Goal: Task Accomplishment & Management: Complete application form

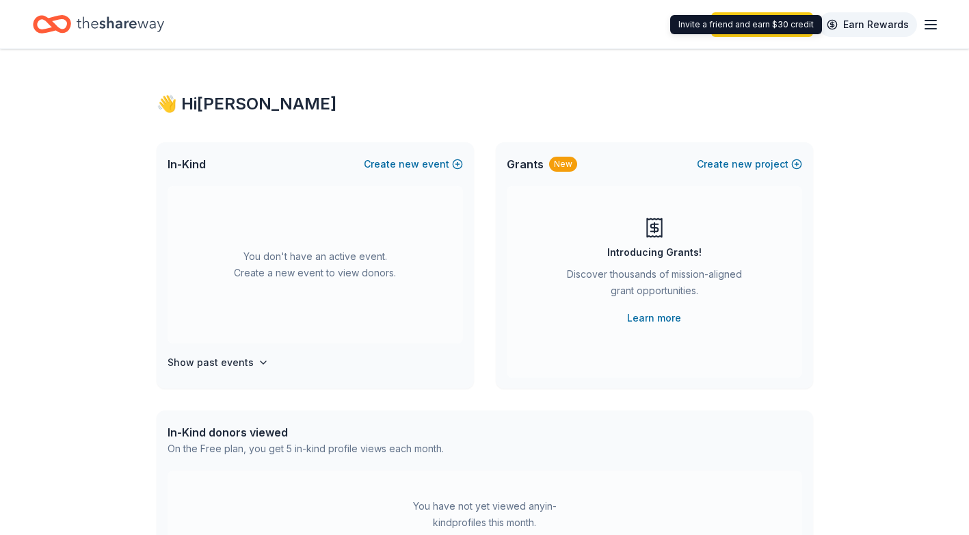
click at [870, 25] on link "Earn Rewards" at bounding box center [868, 24] width 99 height 25
click at [928, 27] on icon "button" at bounding box center [931, 24] width 16 height 16
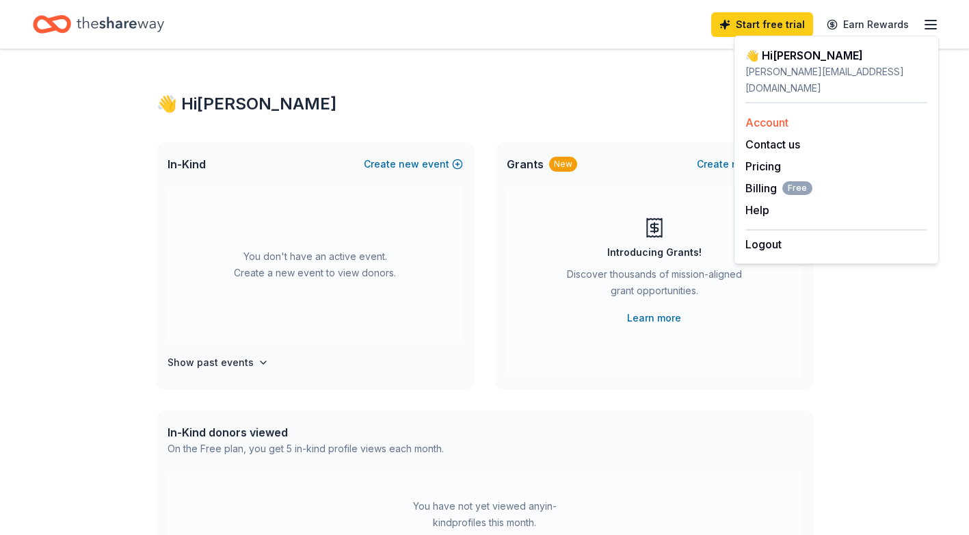
click at [775, 116] on link "Account" at bounding box center [767, 123] width 43 height 14
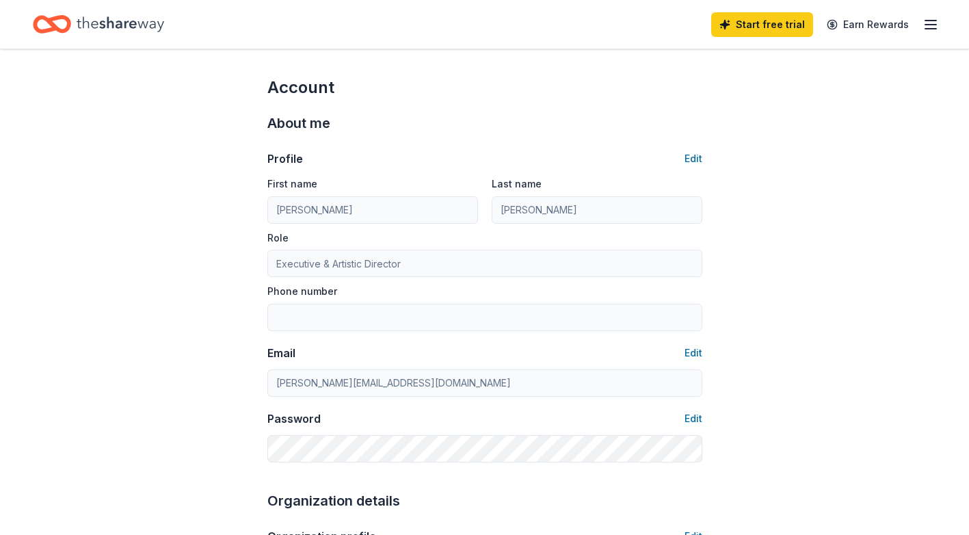
click at [64, 23] on icon "Home" at bounding box center [52, 24] width 38 height 32
click at [62, 24] on icon "Home" at bounding box center [52, 24] width 38 height 32
click at [878, 24] on link "Earn Rewards" at bounding box center [868, 24] width 99 height 25
click at [755, 24] on link "Start free trial" at bounding box center [763, 24] width 102 height 25
click at [766, 26] on link "Start free trial" at bounding box center [763, 24] width 102 height 25
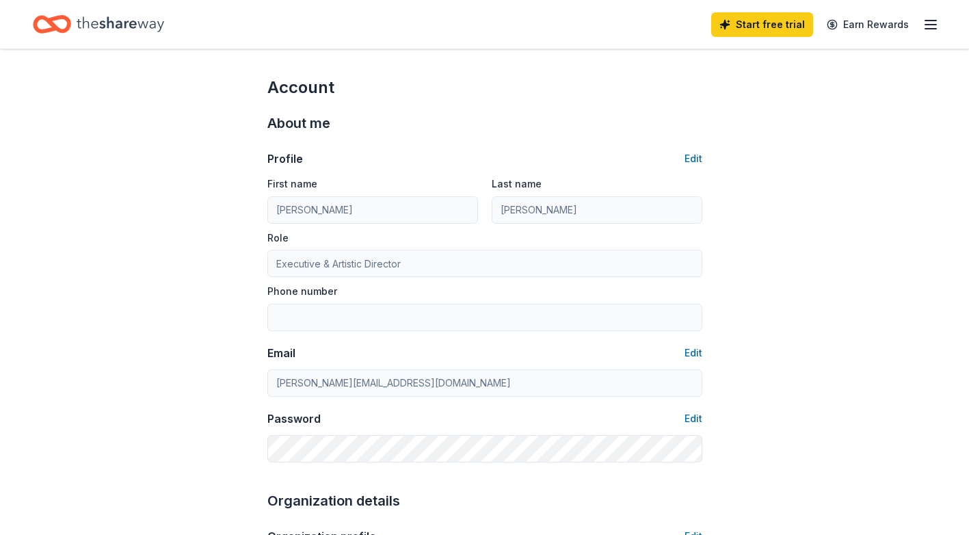
click at [66, 25] on icon "Home" at bounding box center [52, 24] width 38 height 32
click at [55, 23] on icon "Home" at bounding box center [52, 24] width 38 height 32
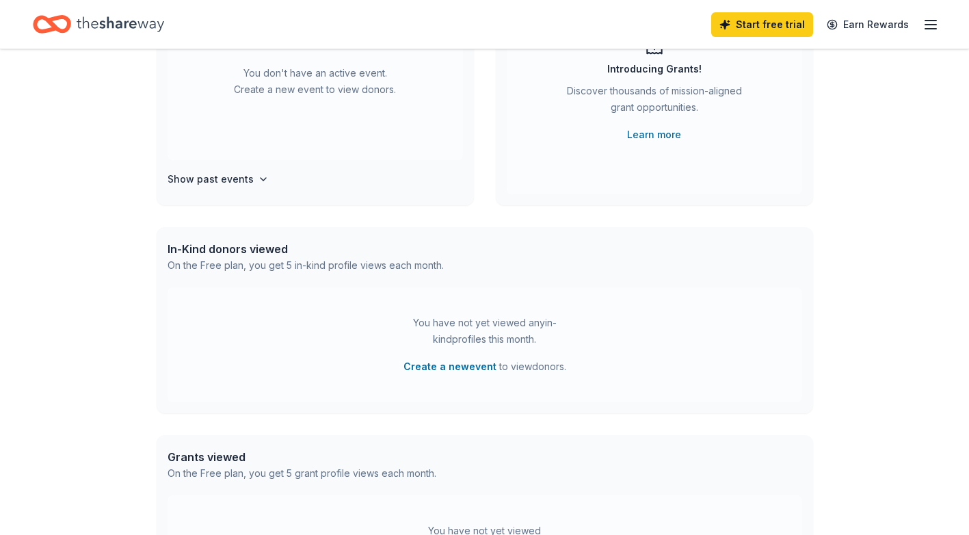
scroll to position [191, 0]
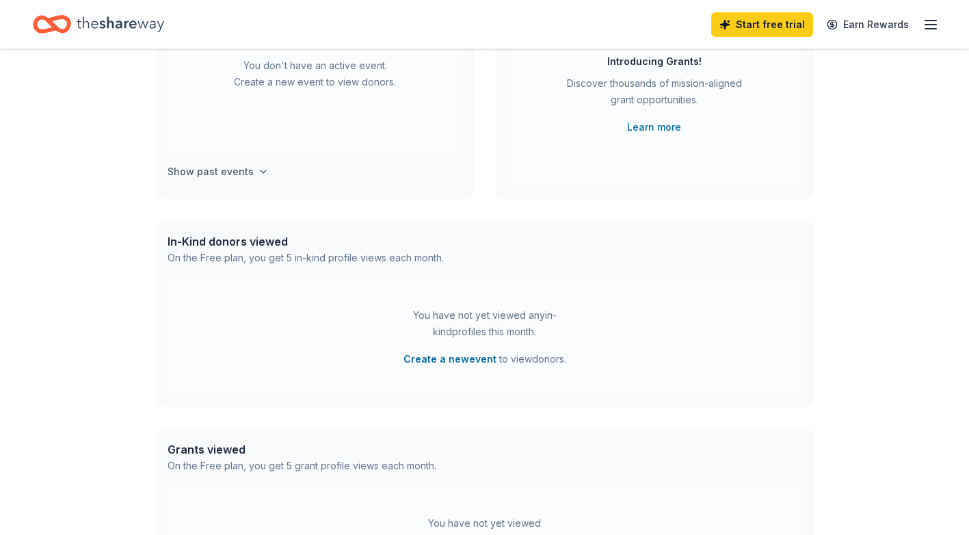
click at [258, 173] on icon "button" at bounding box center [263, 171] width 11 height 11
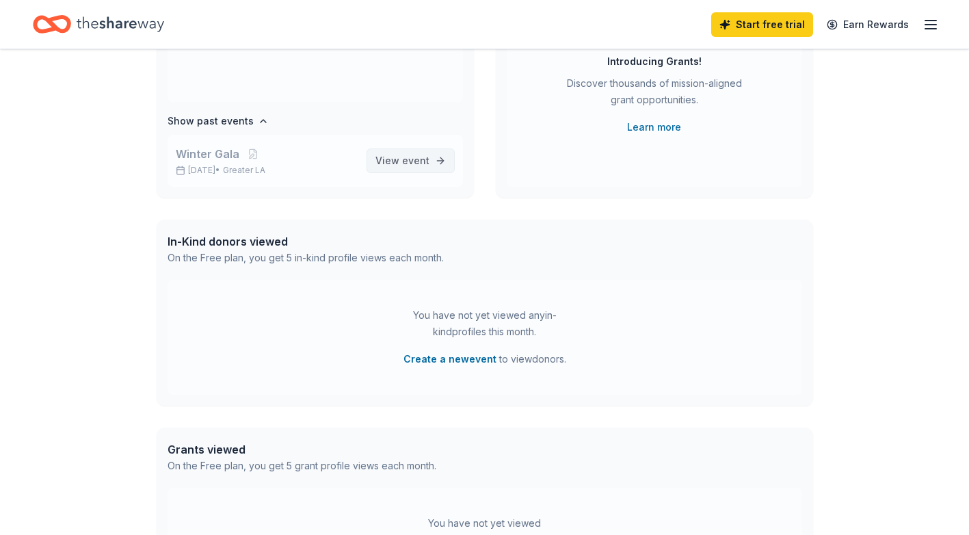
click at [403, 158] on span "event" at bounding box center [415, 161] width 27 height 12
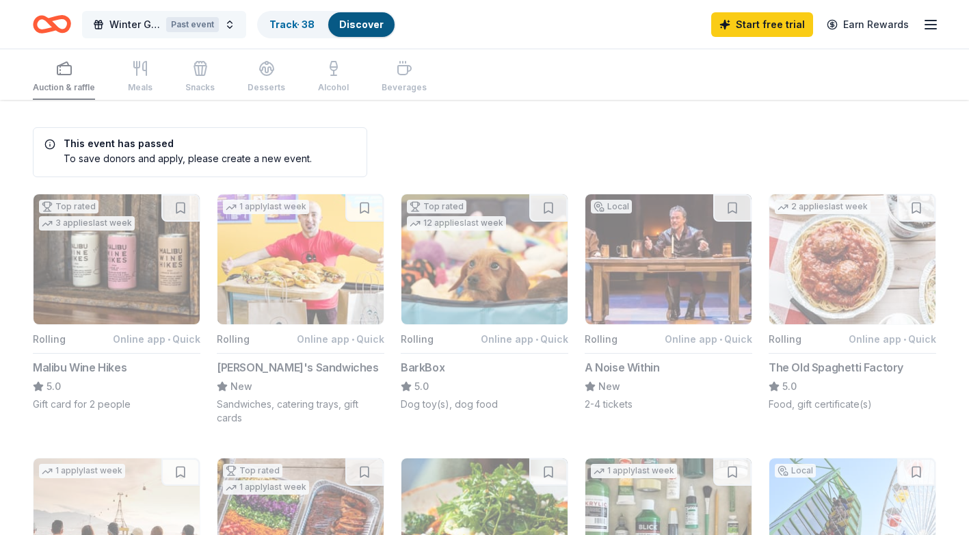
click at [199, 25] on div "Past event" at bounding box center [192, 24] width 53 height 15
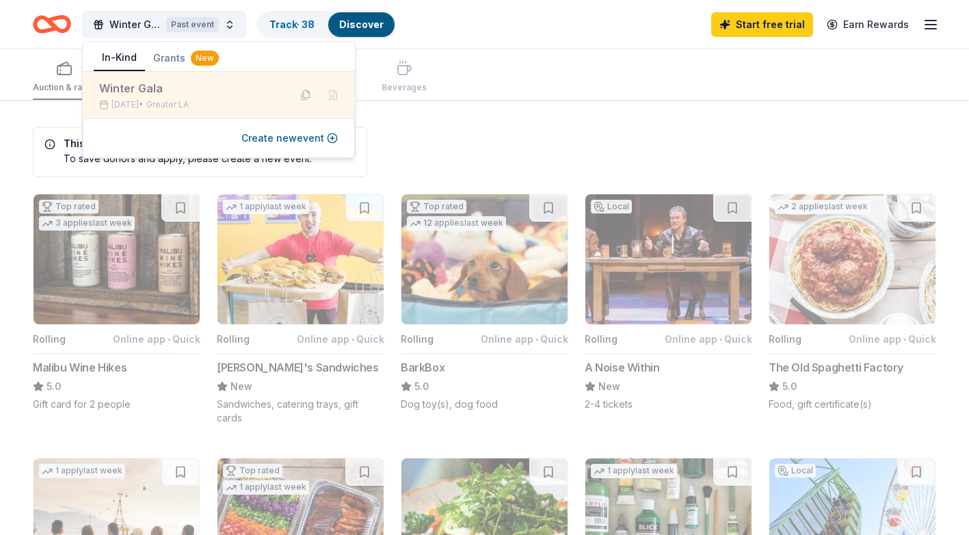
click at [235, 96] on div "Winter Gala" at bounding box center [188, 88] width 179 height 16
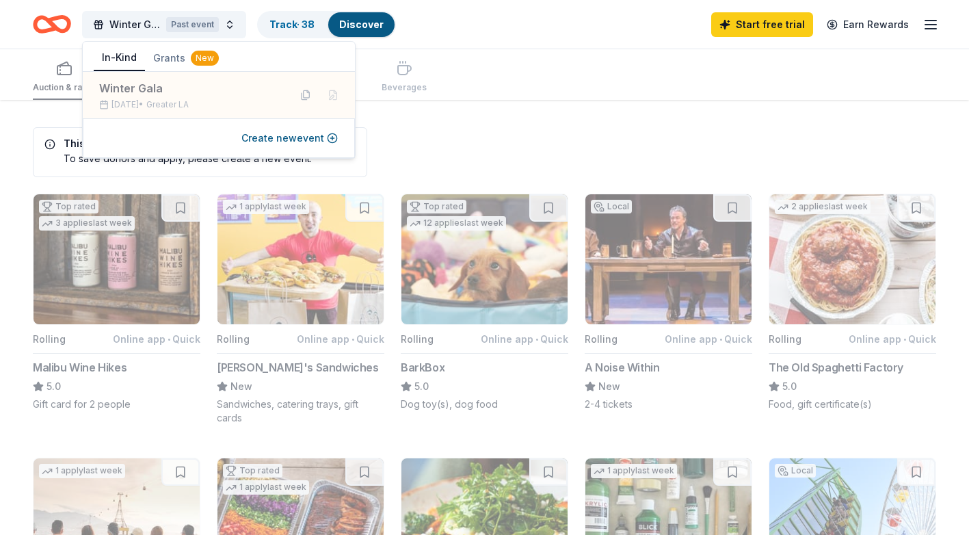
click at [180, 55] on button "Grants New" at bounding box center [186, 58] width 82 height 25
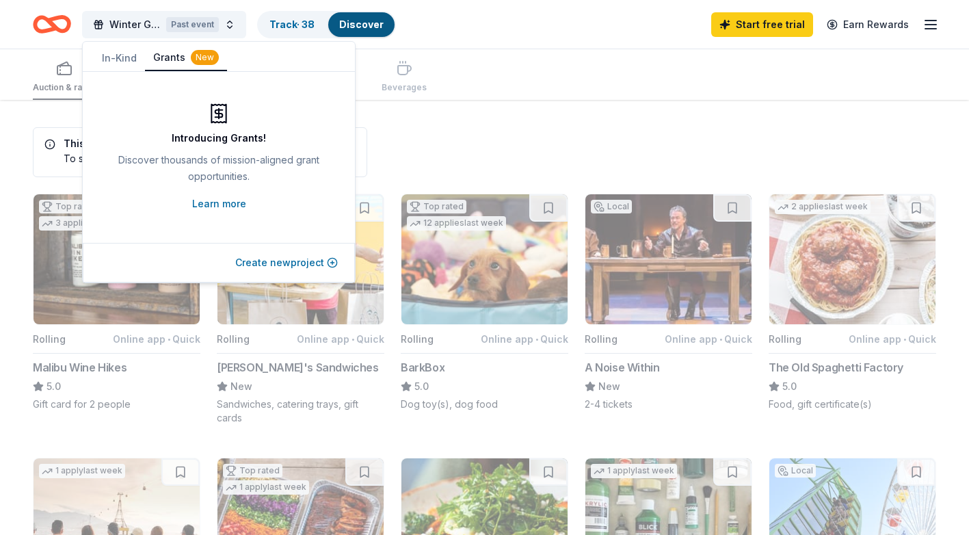
click at [297, 260] on button "Create new project" at bounding box center [286, 263] width 103 height 16
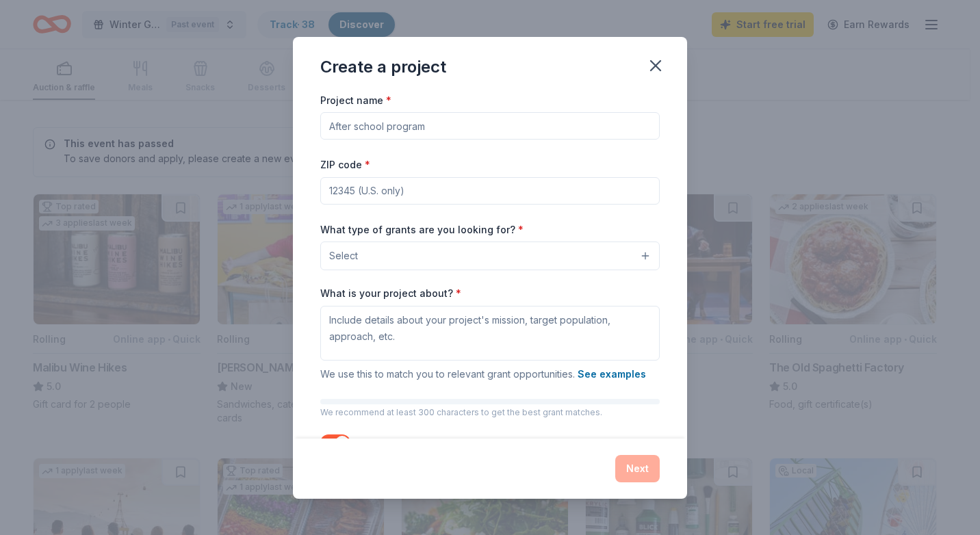
click at [391, 128] on input "Project name *" at bounding box center [489, 125] width 339 height 27
type input "P"
click at [534, 255] on button "Select" at bounding box center [489, 256] width 339 height 29
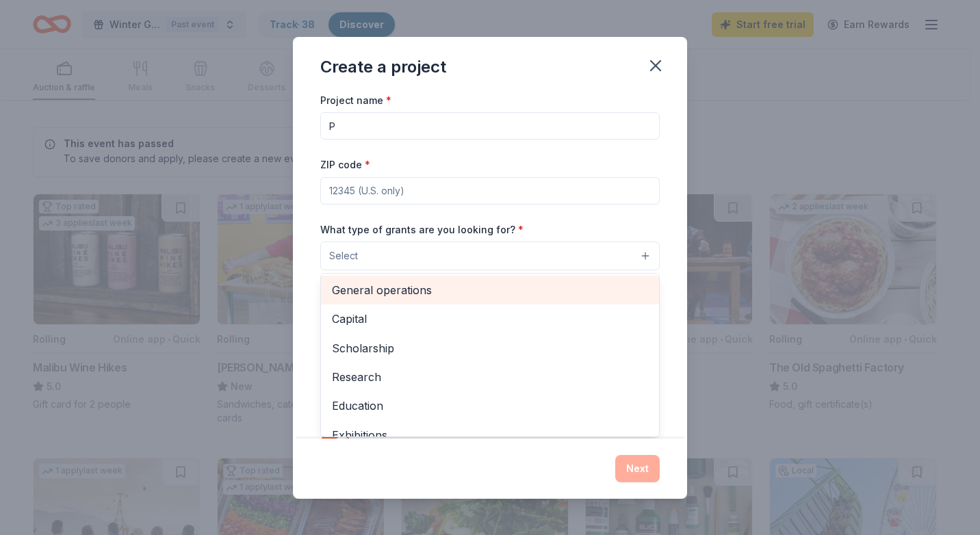
scroll to position [38, 0]
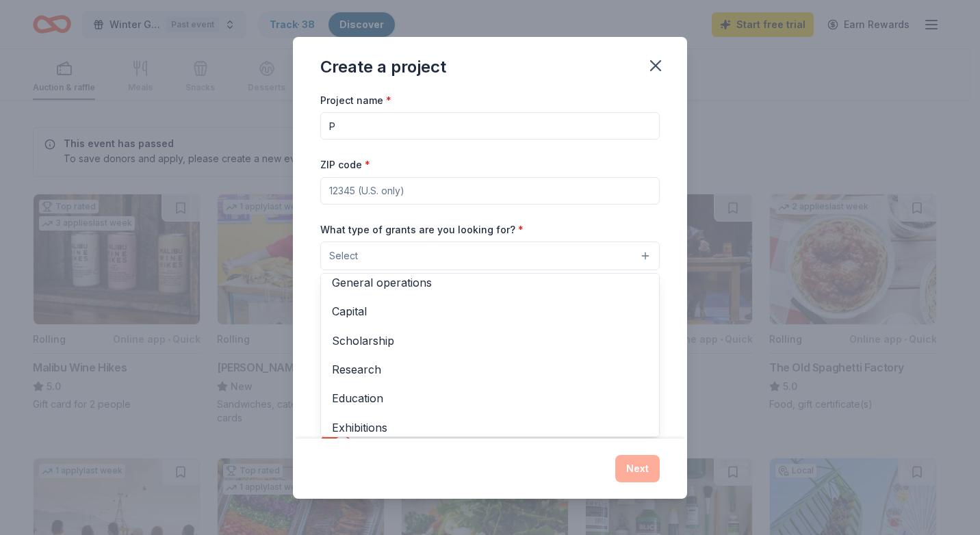
click at [651, 62] on div "Create a project Project name * P ZIP code * What type of grants are you lookin…" at bounding box center [490, 268] width 394 height 462
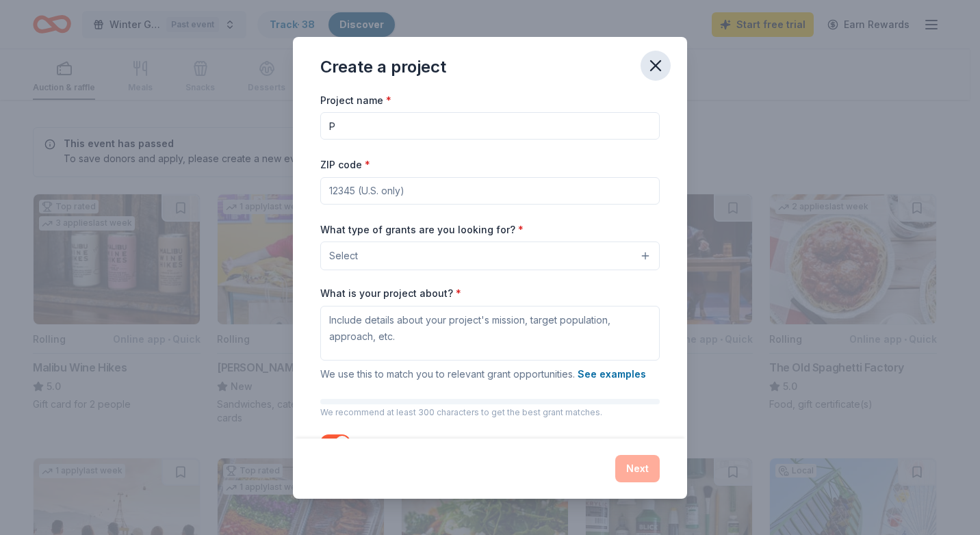
click at [653, 64] on icon "button" at bounding box center [656, 66] width 10 height 10
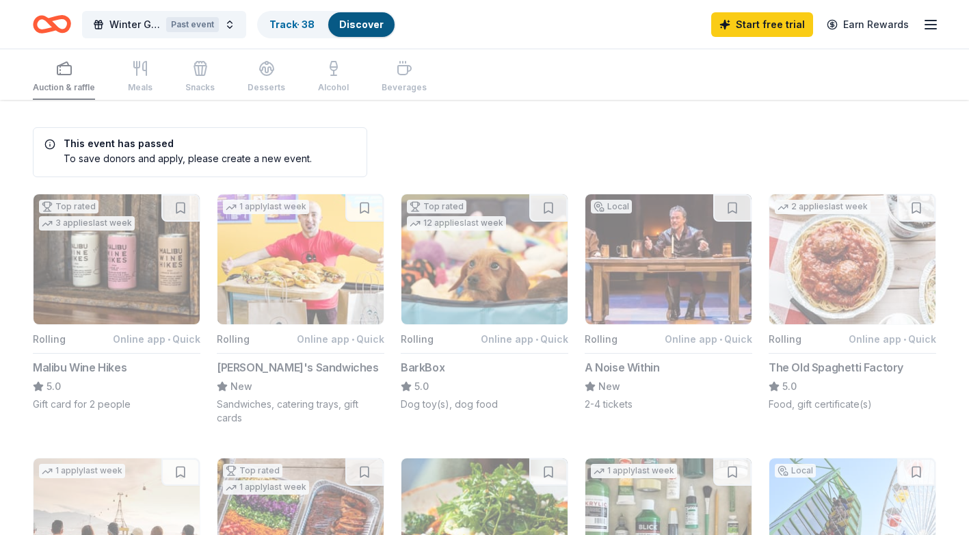
click at [58, 28] on icon "Home" at bounding box center [58, 24] width 21 height 14
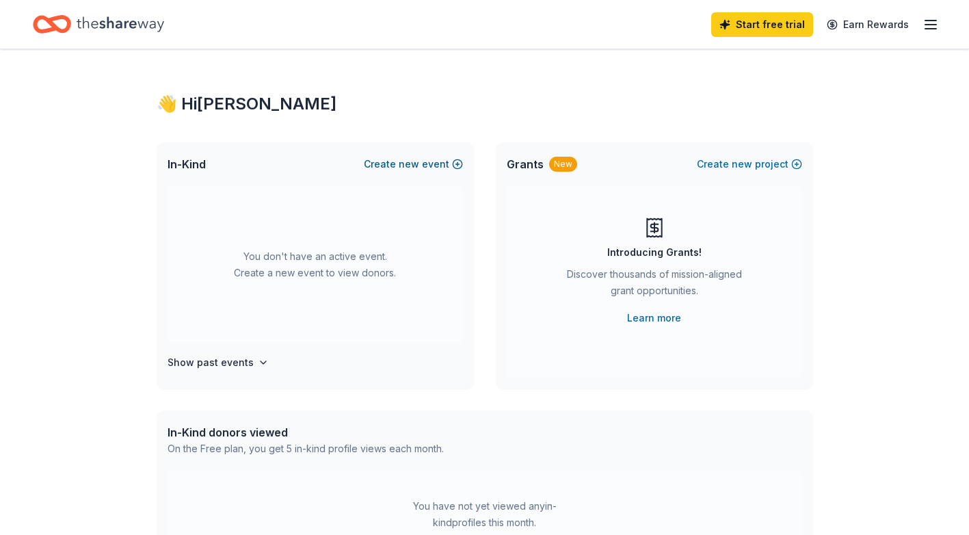
click at [416, 165] on span "new" at bounding box center [409, 164] width 21 height 16
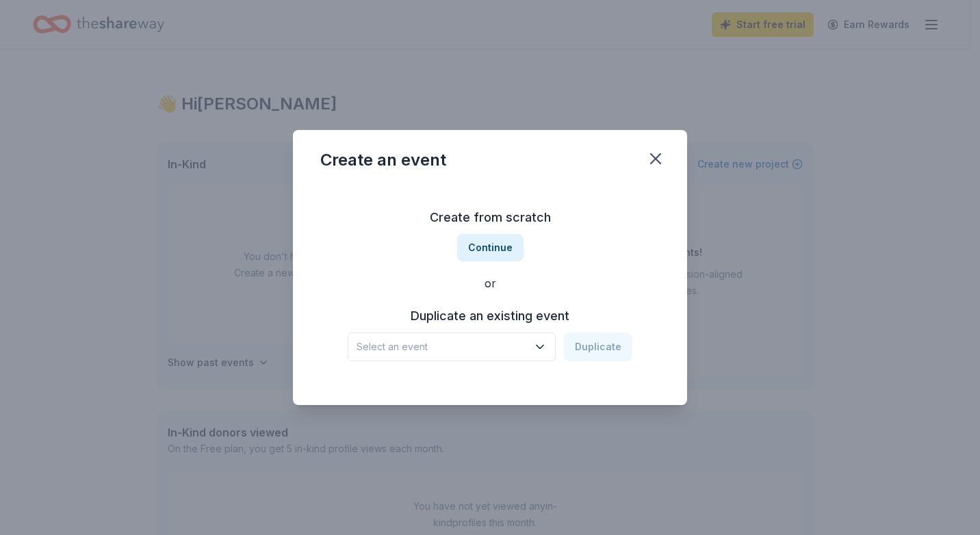
click at [469, 349] on span "Select an event" at bounding box center [441, 347] width 171 height 16
click at [357, 225] on div "Create from scratch Continue or Duplicate an existing event Select an event Dup…" at bounding box center [489, 284] width 339 height 198
click at [513, 348] on span "Select an event" at bounding box center [441, 347] width 171 height 16
click at [408, 389] on div "Winter Gala" at bounding box center [403, 384] width 82 height 16
click at [611, 347] on button "Duplicate" at bounding box center [598, 346] width 68 height 29
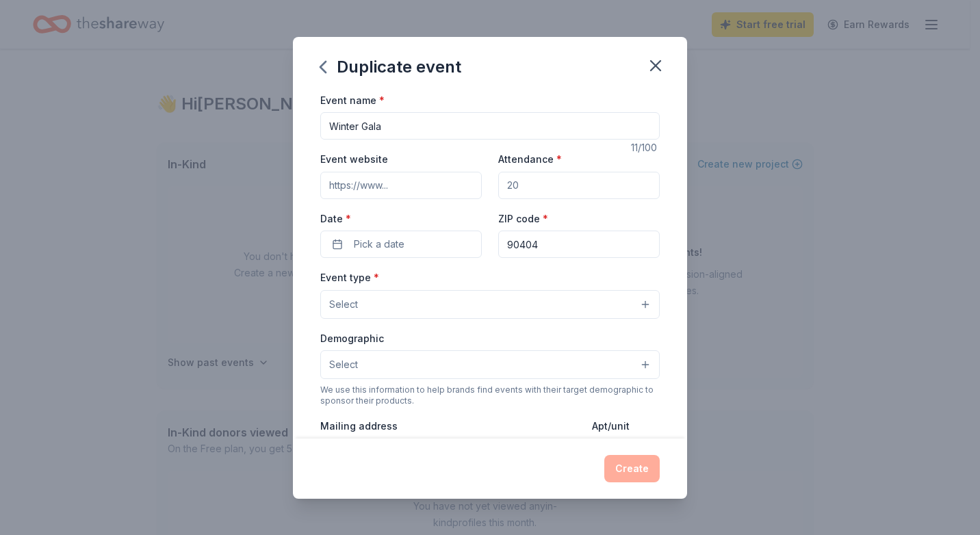
click at [432, 311] on button "Select" at bounding box center [489, 304] width 339 height 29
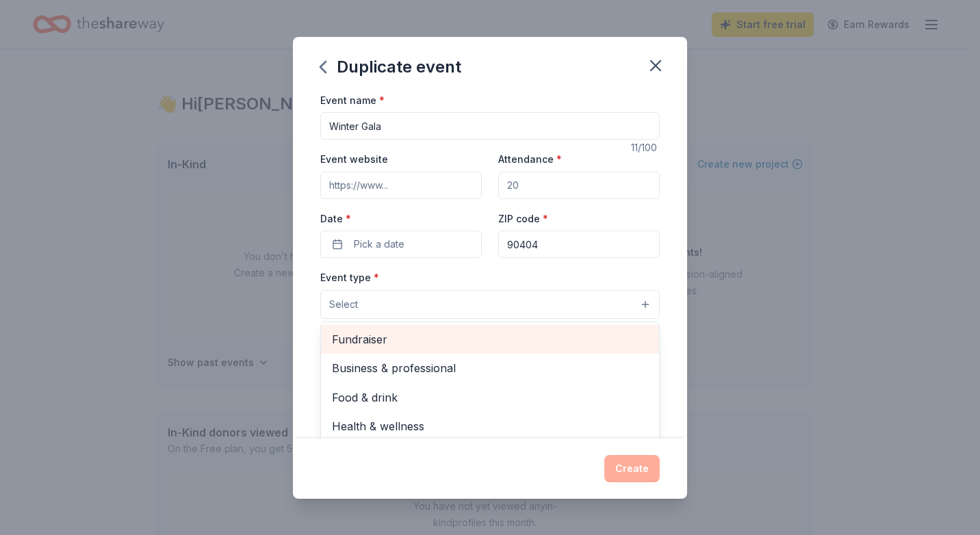
click at [381, 337] on span "Fundraiser" at bounding box center [490, 339] width 316 height 18
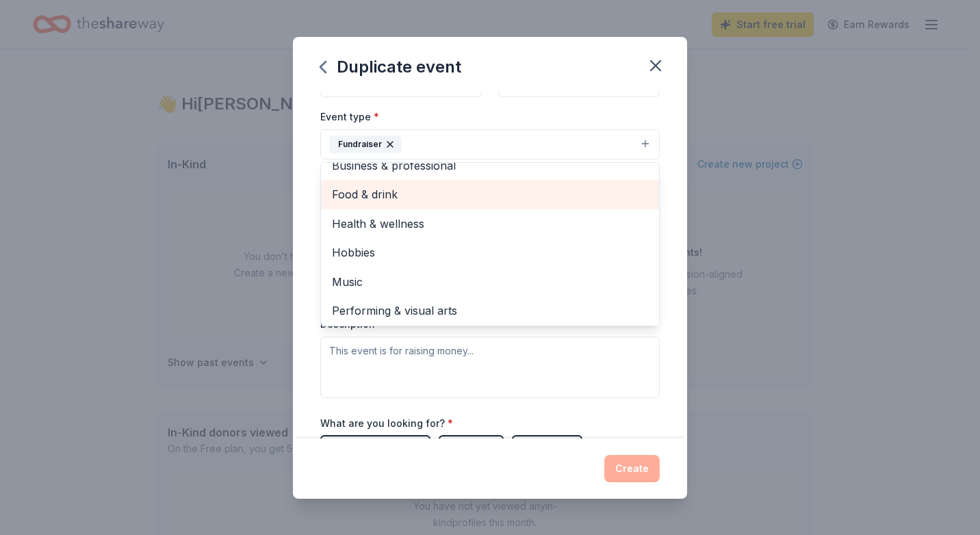
scroll to position [16, 0]
click at [394, 198] on span "Food & drink" at bounding box center [490, 192] width 316 height 18
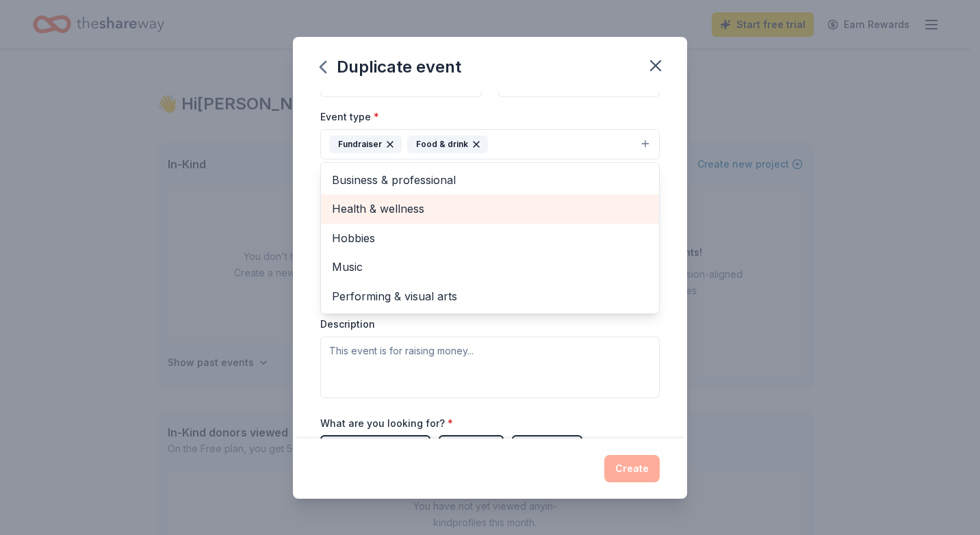
scroll to position [0, 0]
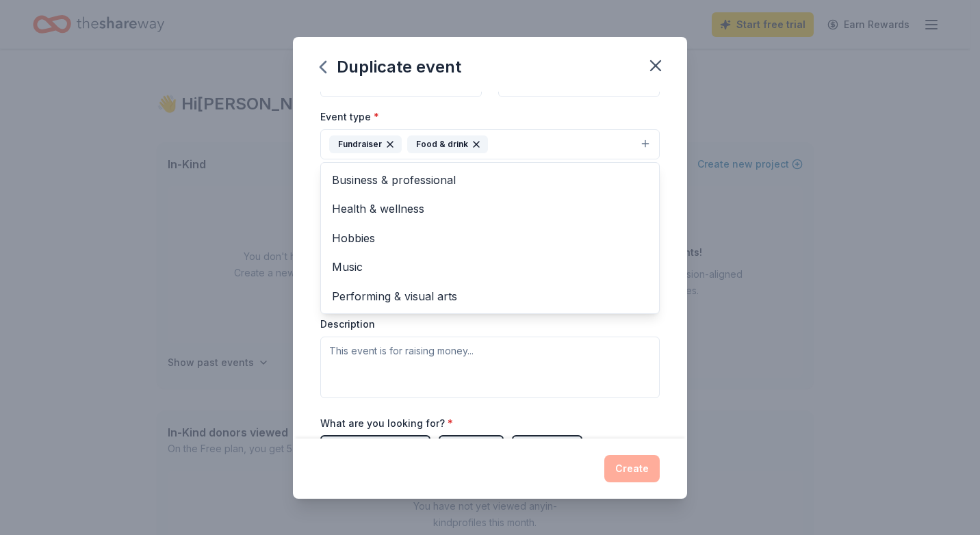
click at [670, 179] on div "Event name * Winter Gala 11 /100 Event website Attendance * Date * Pick a date …" at bounding box center [490, 265] width 394 height 347
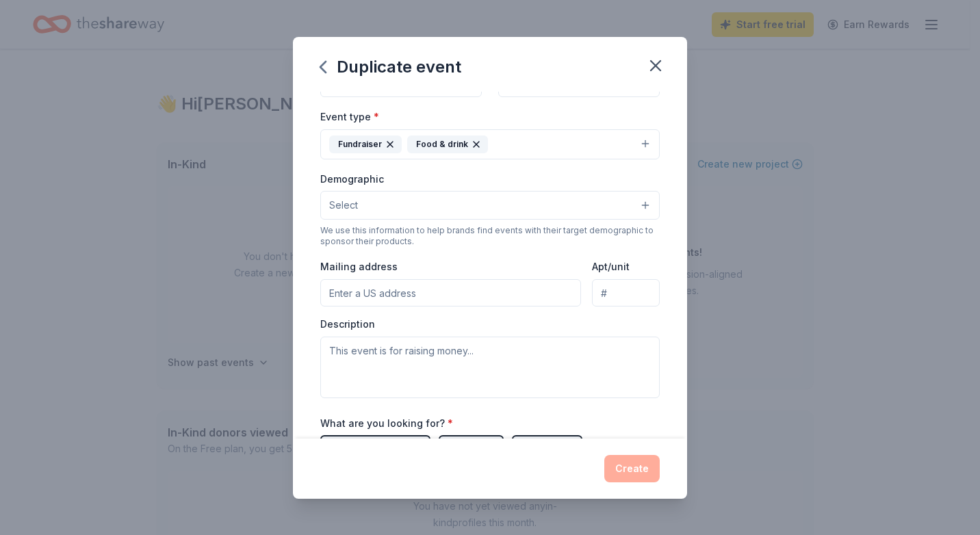
click at [437, 206] on button "Select" at bounding box center [489, 205] width 339 height 29
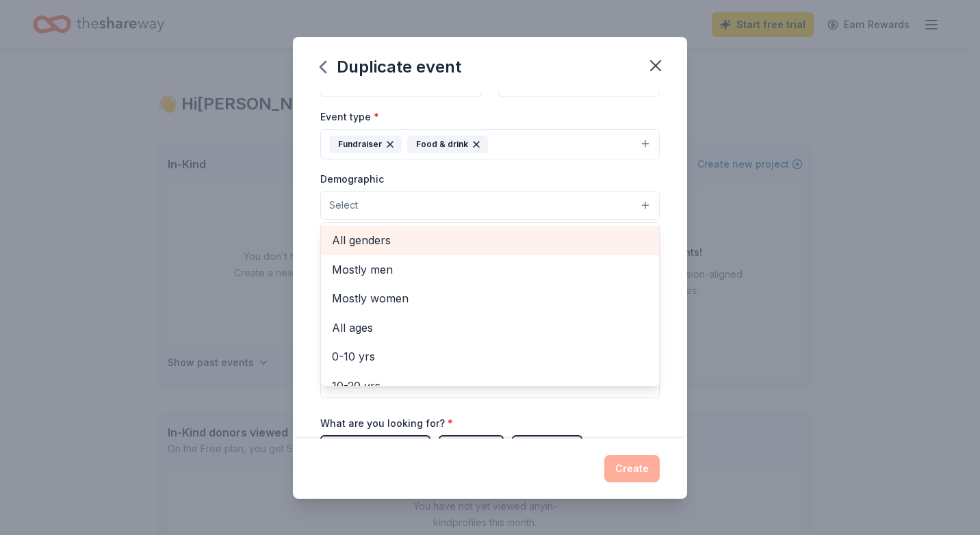
click at [380, 237] on span "All genders" at bounding box center [490, 240] width 316 height 18
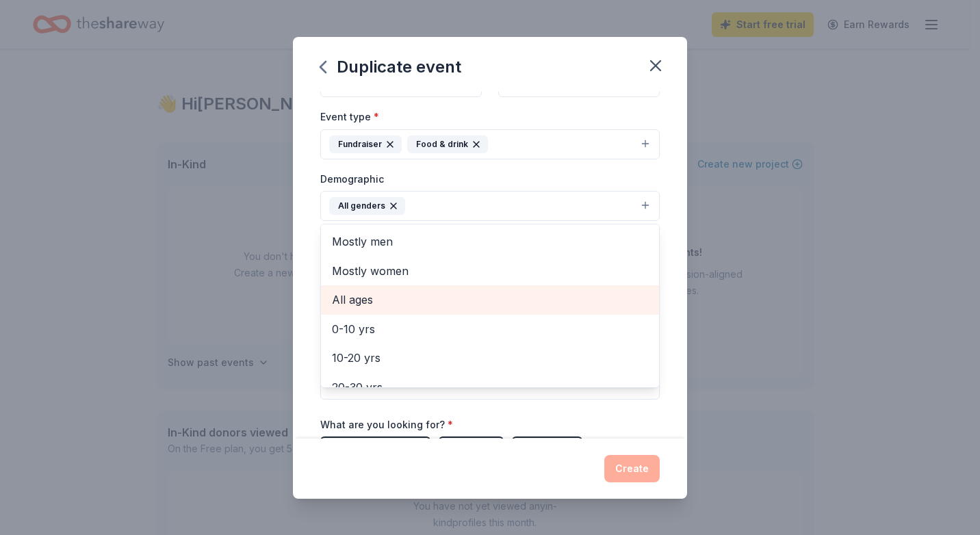
scroll to position [5, 0]
click at [345, 302] on span "All ages" at bounding box center [490, 294] width 316 height 18
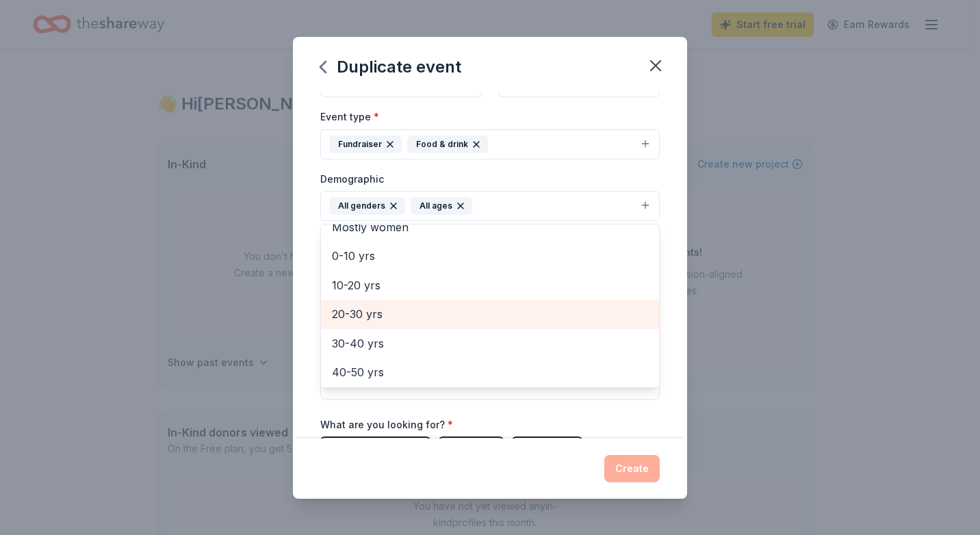
scroll to position [50, 0]
click at [370, 309] on span "20-30 yrs" at bounding box center [490, 308] width 316 height 18
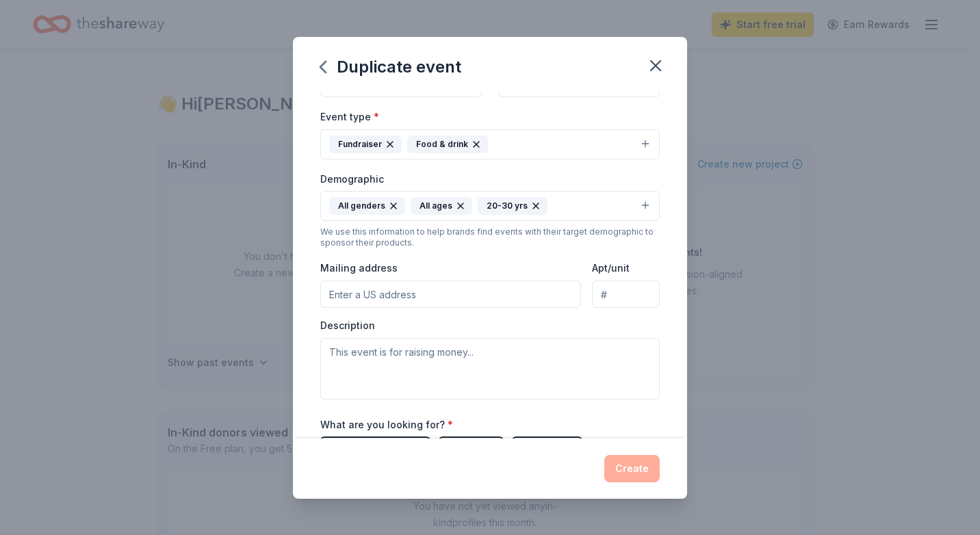
click at [533, 203] on icon "button" at bounding box center [535, 205] width 11 height 11
click at [467, 289] on input "Mailing address" at bounding box center [450, 294] width 261 height 27
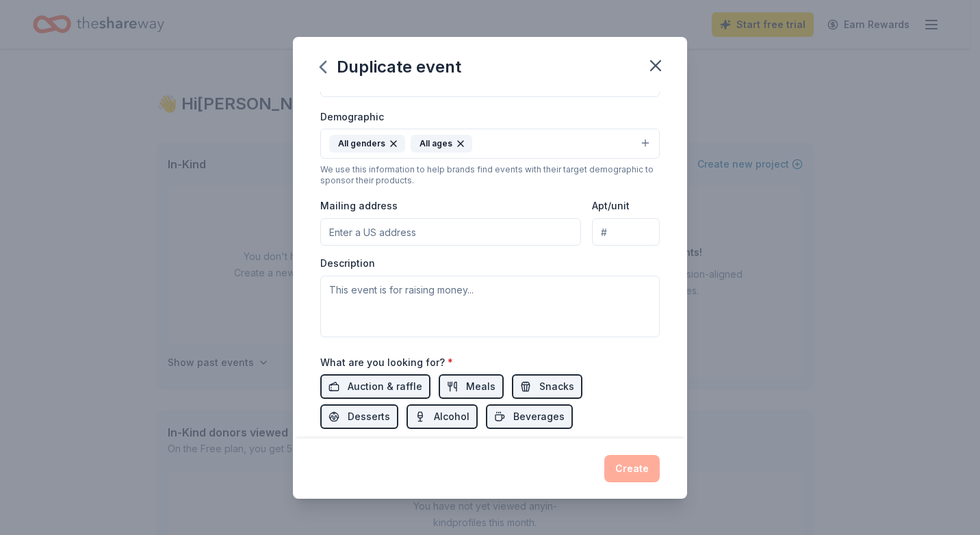
scroll to position [242, 0]
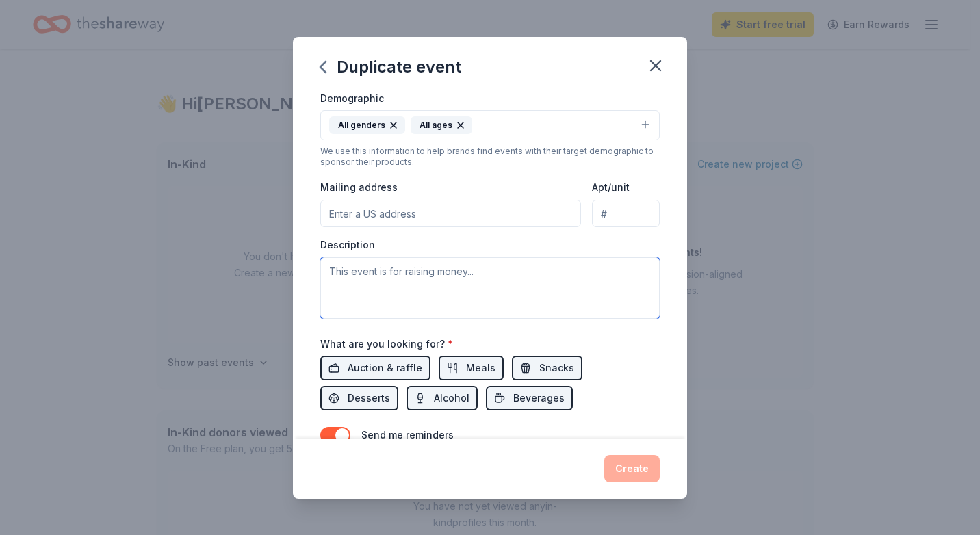
click at [407, 273] on textarea at bounding box center [489, 288] width 339 height 62
type textarea "T"
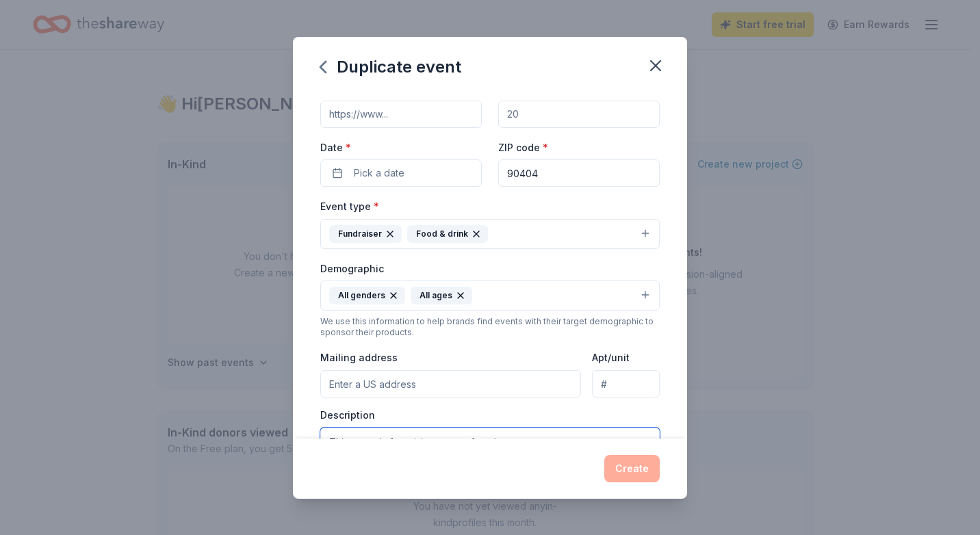
scroll to position [224, 0]
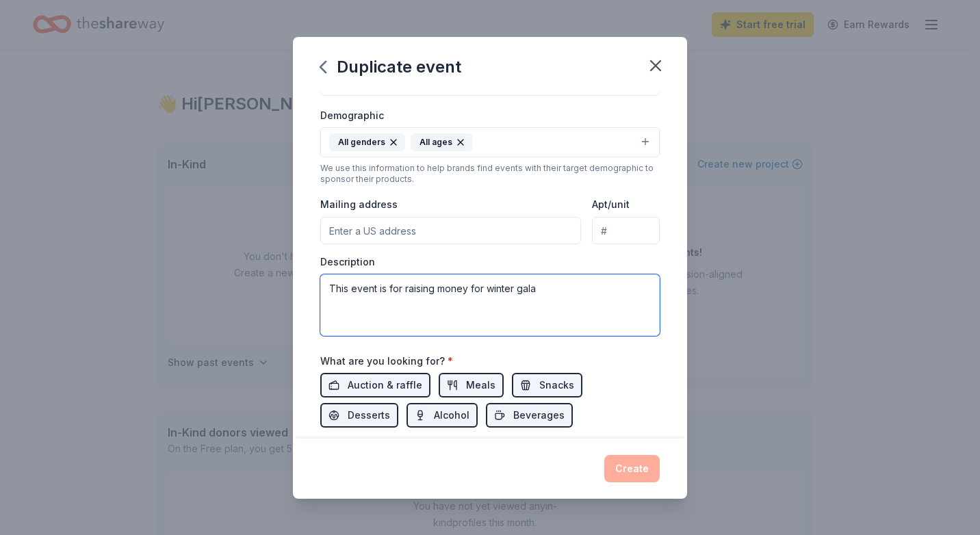
click at [521, 291] on textarea "This event is for raising money for winter gala" at bounding box center [489, 305] width 339 height 62
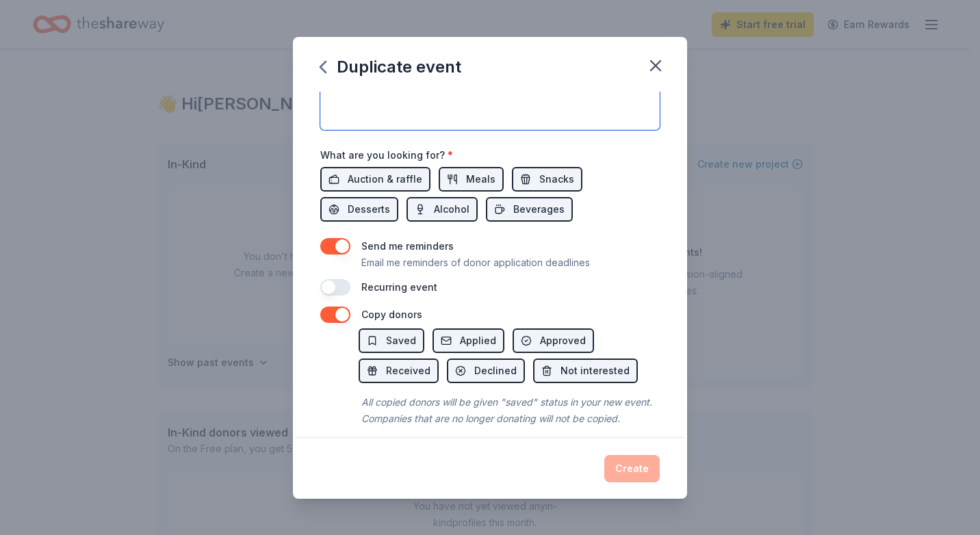
scroll to position [460, 0]
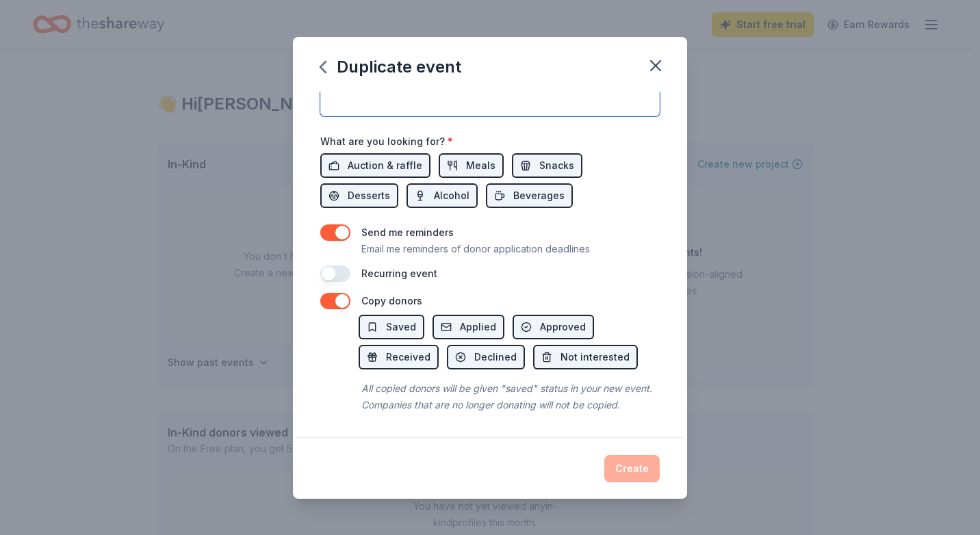
type textarea "This event is for raising money for winter Gala"
click at [329, 265] on button "button" at bounding box center [335, 273] width 30 height 16
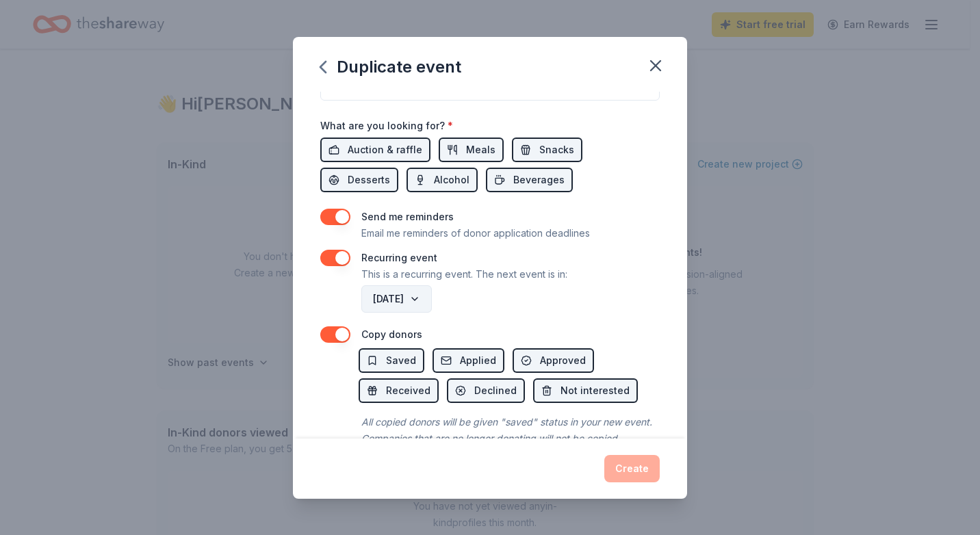
scroll to position [477, 0]
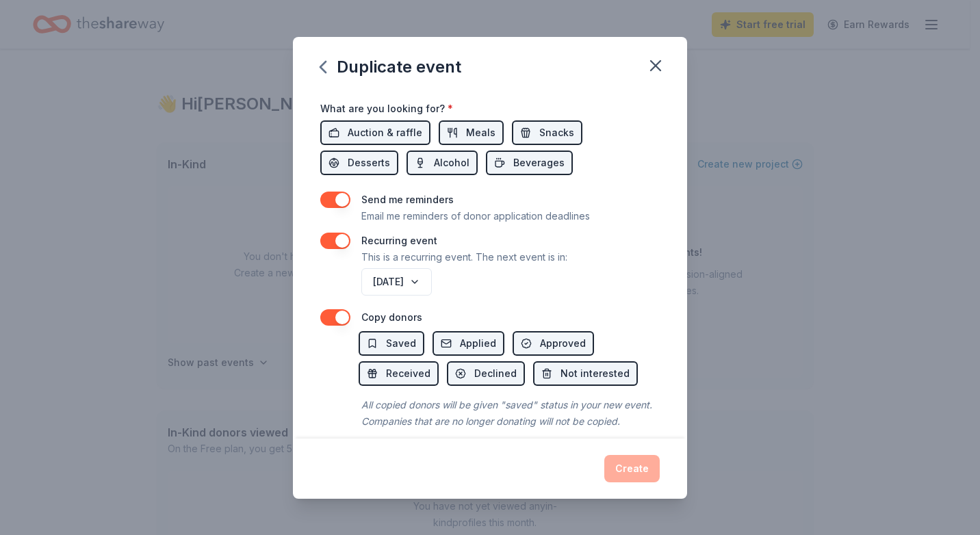
click at [340, 242] on button "button" at bounding box center [335, 241] width 30 height 16
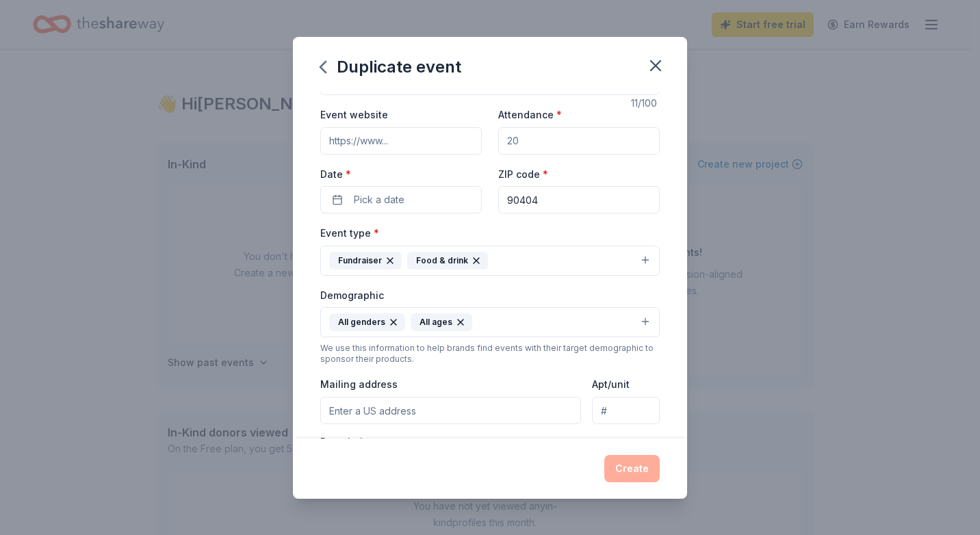
scroll to position [0, 0]
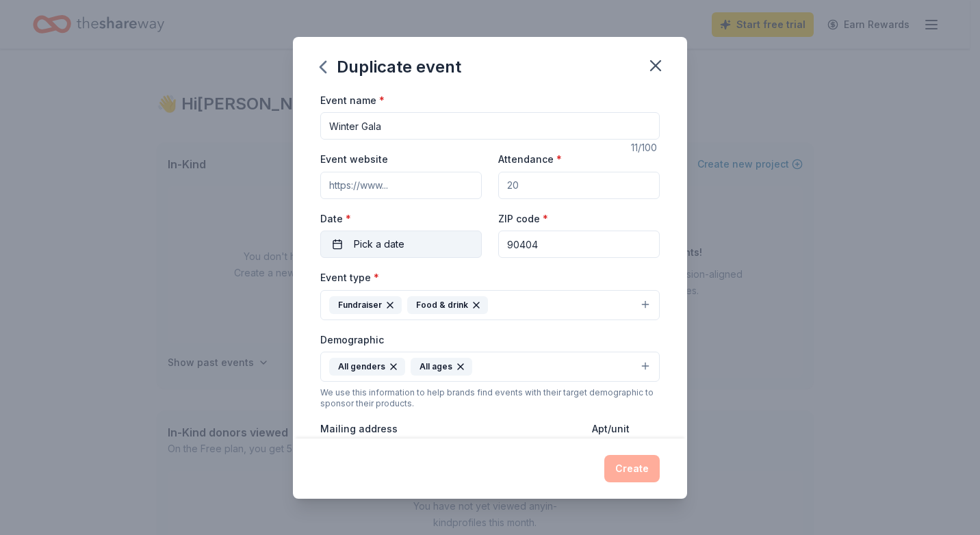
click at [391, 239] on span "Pick a date" at bounding box center [379, 244] width 51 height 16
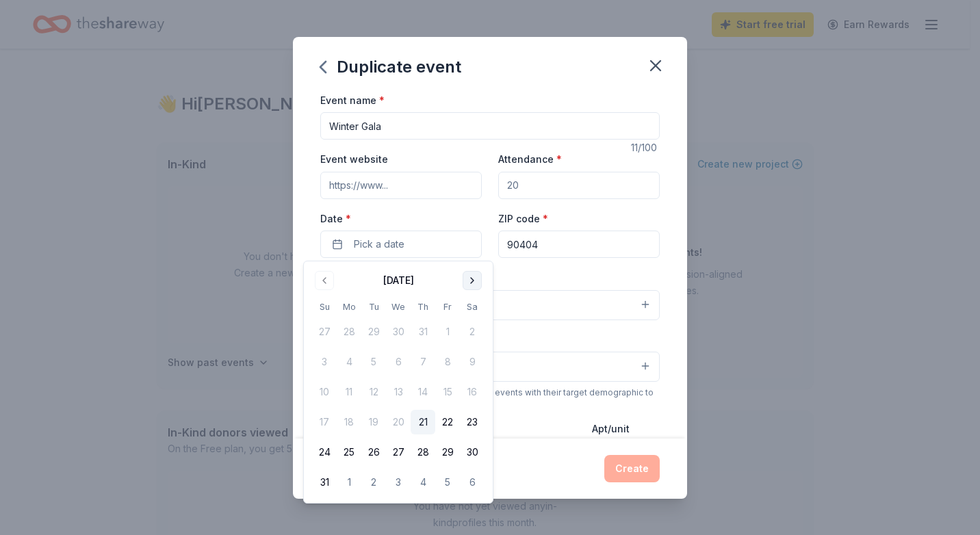
click at [472, 277] on button "Go to next month" at bounding box center [471, 280] width 19 height 19
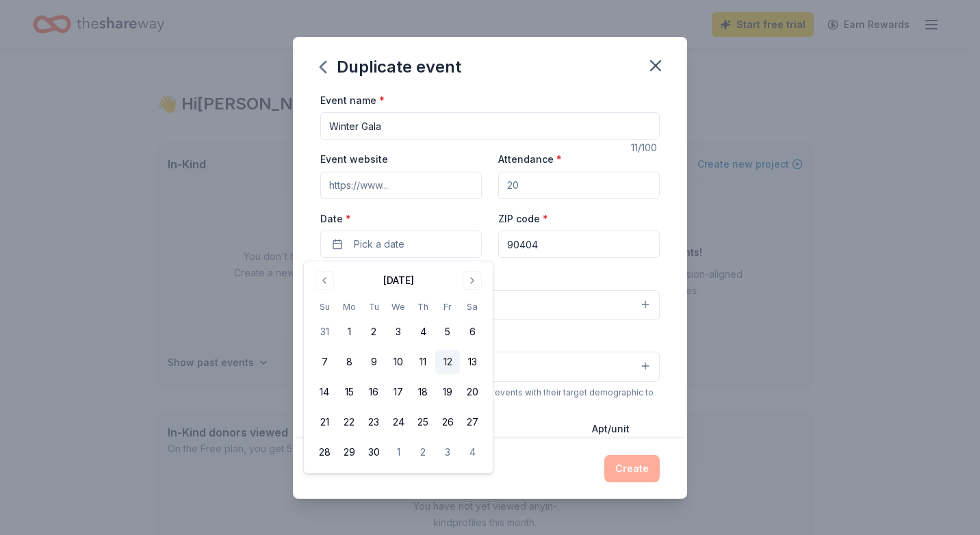
click at [445, 361] on button "12" at bounding box center [447, 362] width 25 height 25
click at [234, 248] on div "Duplicate event Event name * Winter Gala 11 /100 Event website Attendance * Dat…" at bounding box center [490, 267] width 980 height 535
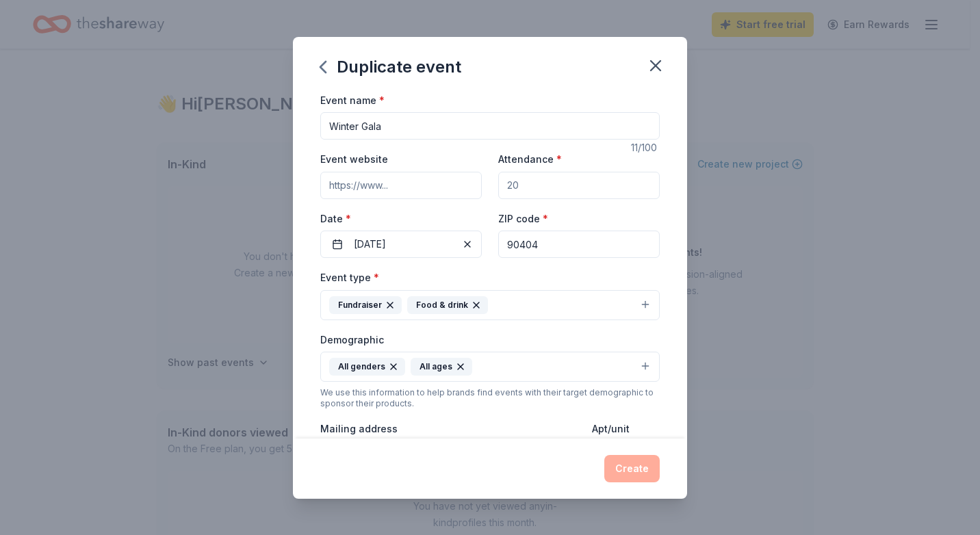
click at [527, 244] on input "90404" at bounding box center [578, 244] width 161 height 27
click at [523, 189] on input "Attendance *" at bounding box center [578, 185] width 161 height 27
type input "50"
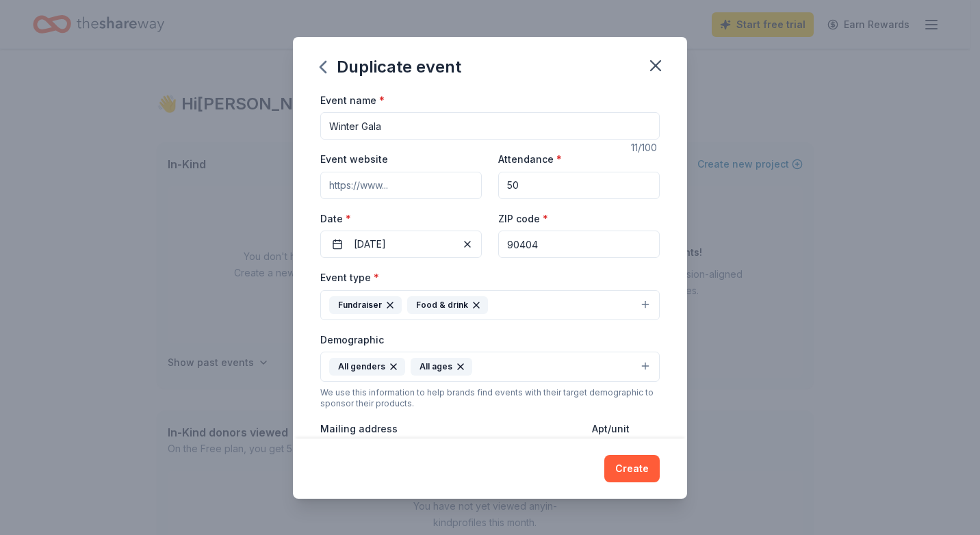
click at [771, 134] on div "Duplicate event Event name * Winter Gala 11 /100 Event website Attendance * 50 …" at bounding box center [490, 267] width 980 height 535
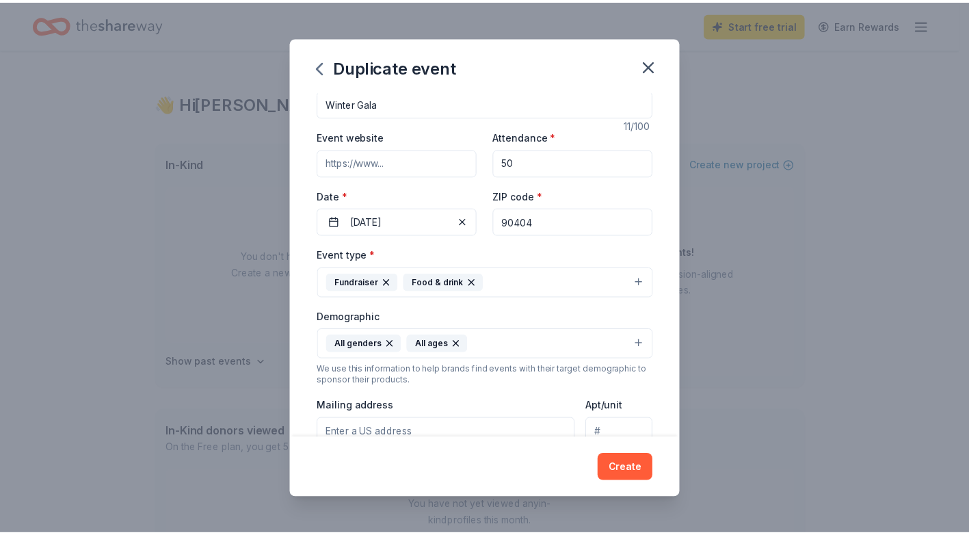
scroll to position [64, 0]
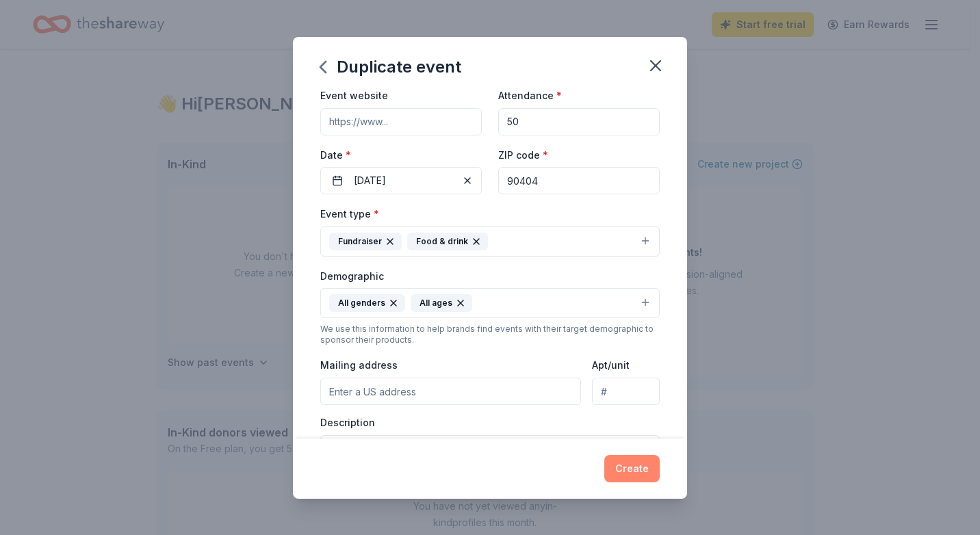
click at [621, 466] on button "Create" at bounding box center [631, 468] width 55 height 27
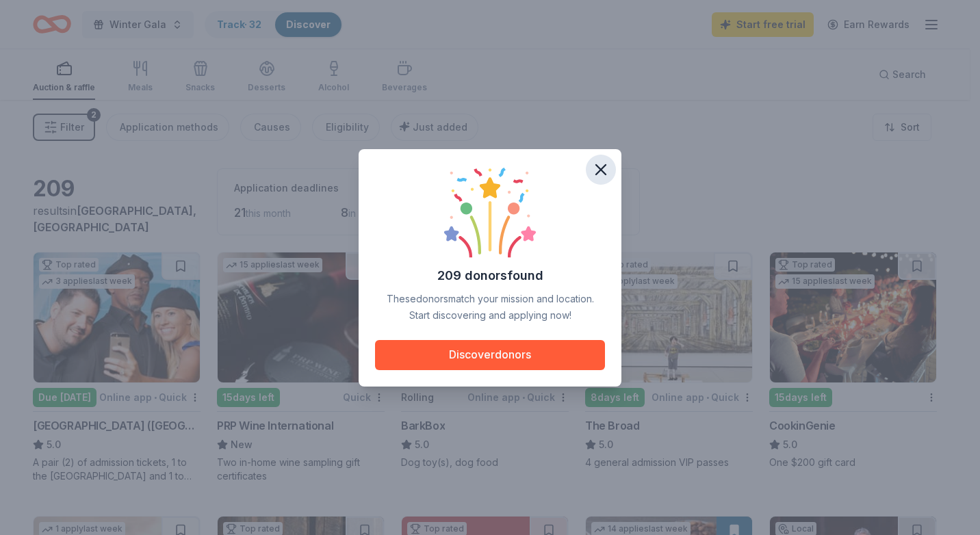
click at [600, 166] on icon "button" at bounding box center [600, 169] width 19 height 19
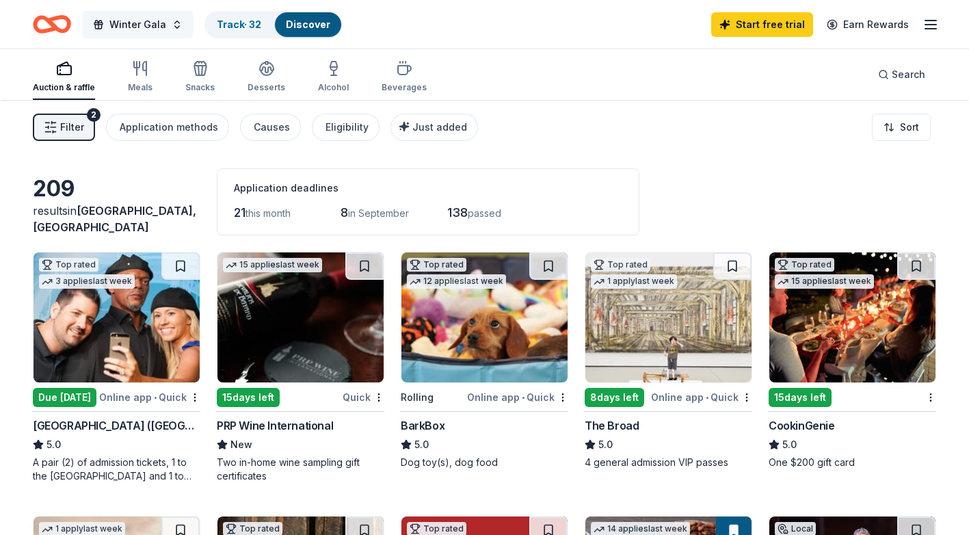
click at [127, 24] on span "Winter Gala" at bounding box center [137, 24] width 57 height 16
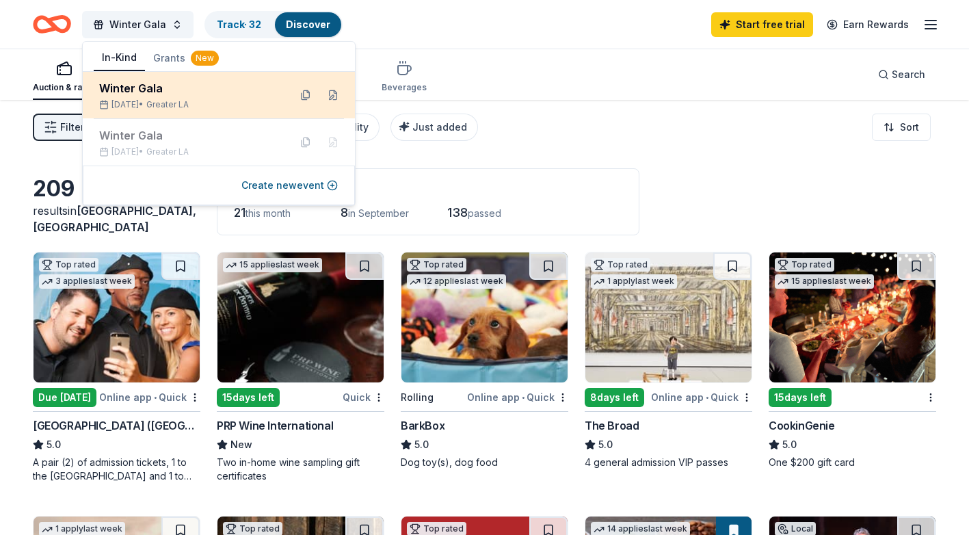
click at [135, 85] on div "Winter Gala" at bounding box center [188, 88] width 179 height 16
click at [187, 99] on span "Greater LA" at bounding box center [167, 104] width 42 height 11
click at [332, 95] on button at bounding box center [333, 95] width 22 height 22
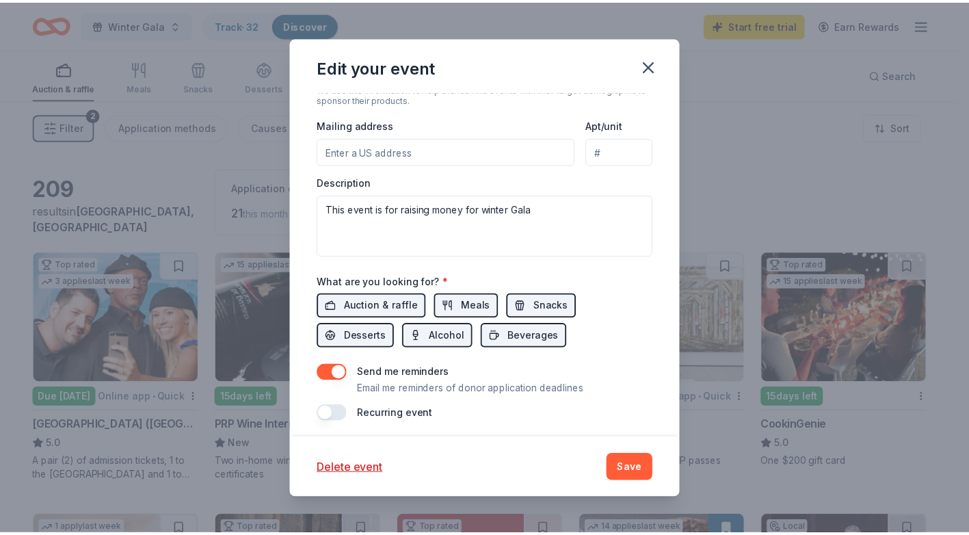
scroll to position [394, 0]
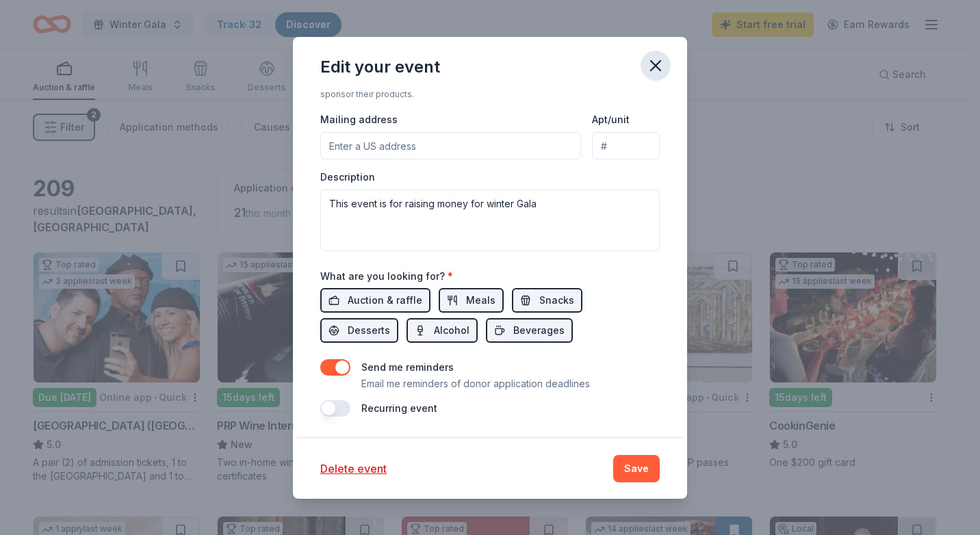
click at [655, 65] on icon "button" at bounding box center [656, 66] width 10 height 10
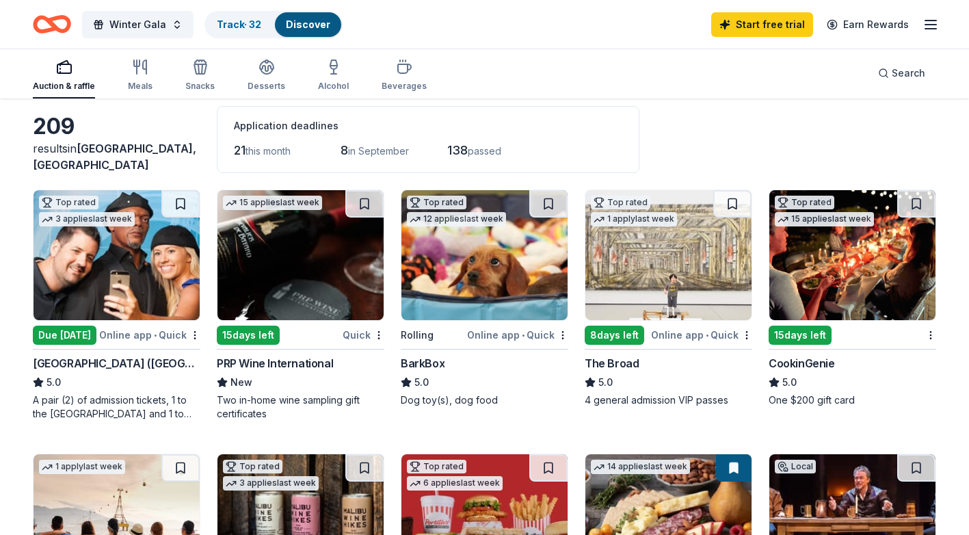
scroll to position [0, 0]
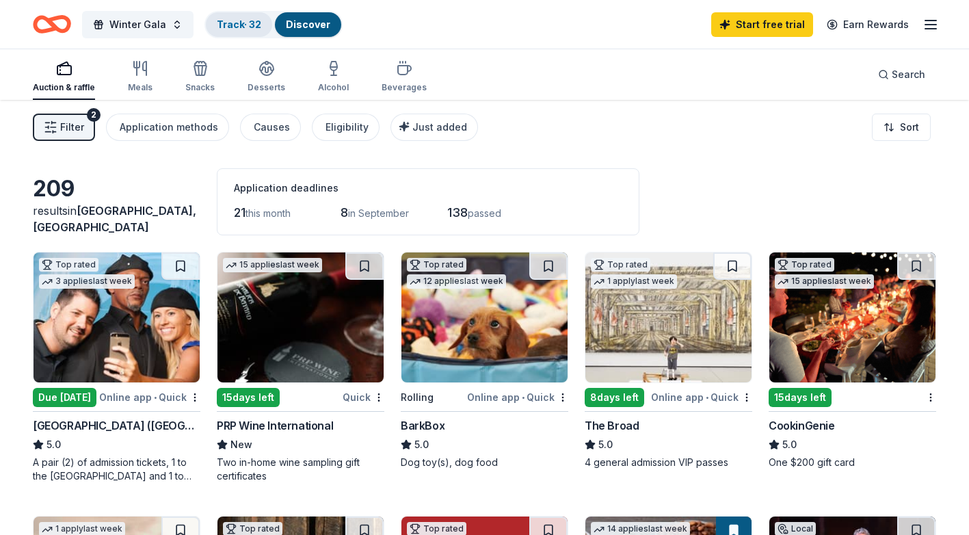
click at [233, 25] on link "Track · 32" at bounding box center [239, 24] width 44 height 12
click at [140, 19] on span "Winter Gala" at bounding box center [137, 24] width 57 height 16
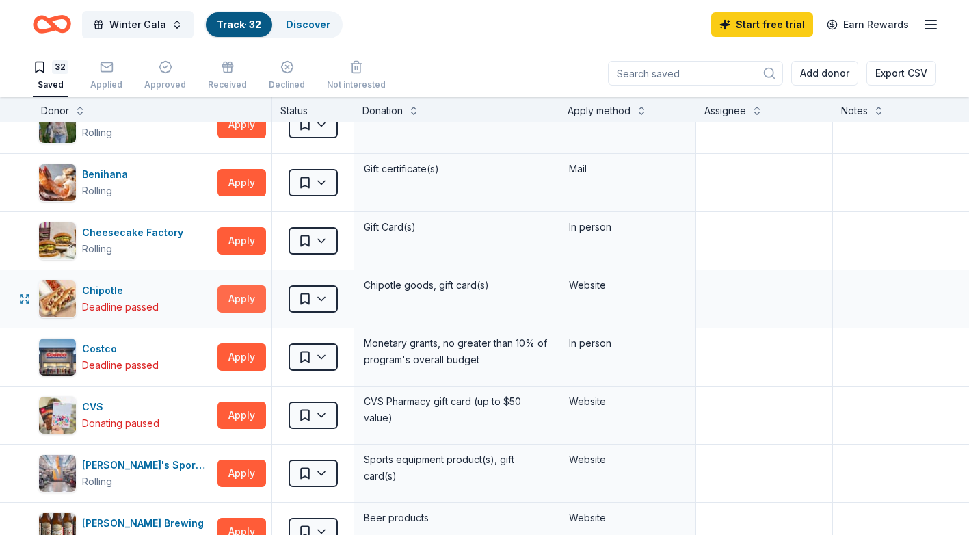
scroll to position [27, 0]
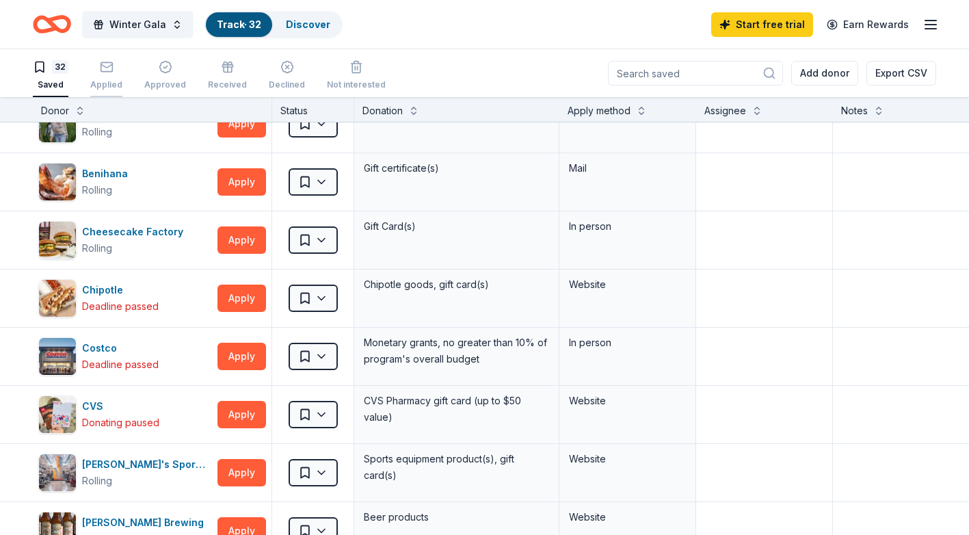
click at [99, 79] on div "Applied" at bounding box center [106, 84] width 32 height 11
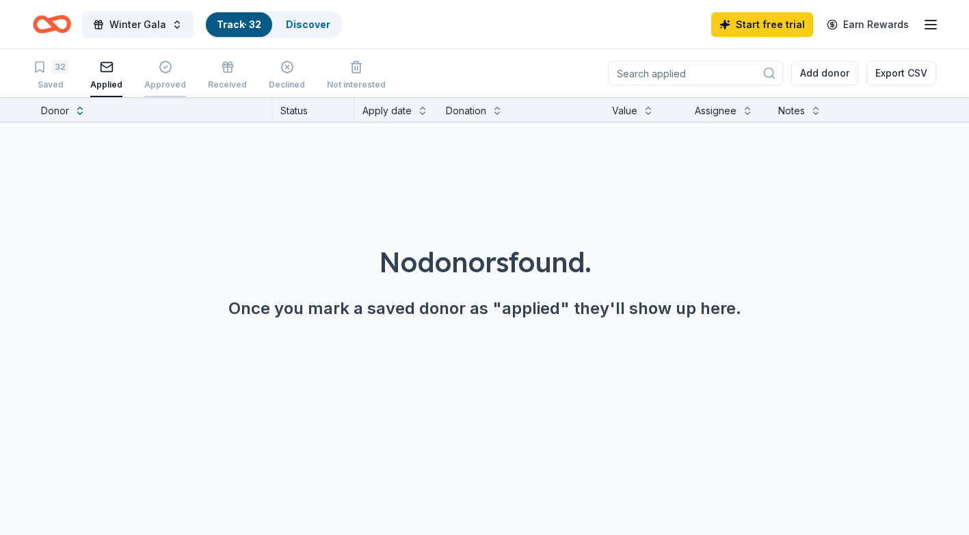
click at [157, 82] on div "Approved" at bounding box center [165, 84] width 42 height 11
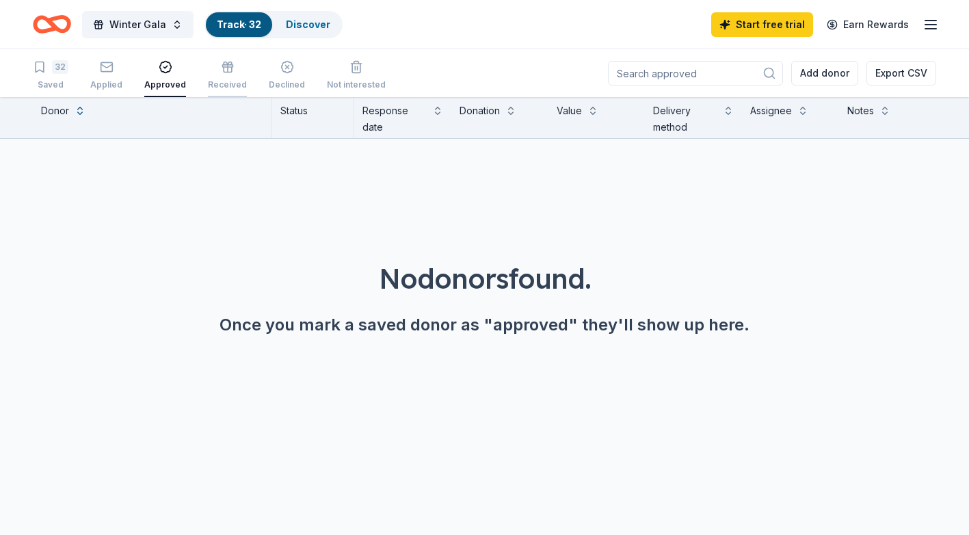
click at [215, 79] on div "Received" at bounding box center [227, 75] width 39 height 30
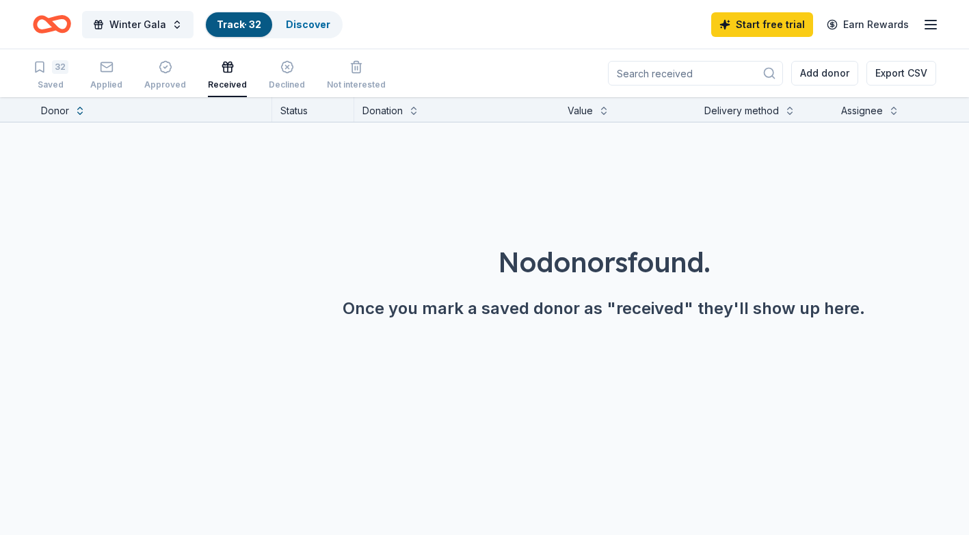
click at [395, 111] on div "Donation" at bounding box center [383, 111] width 40 height 16
click at [777, 105] on div "Delivery method" at bounding box center [742, 111] width 75 height 16
click at [789, 112] on button at bounding box center [790, 110] width 11 height 14
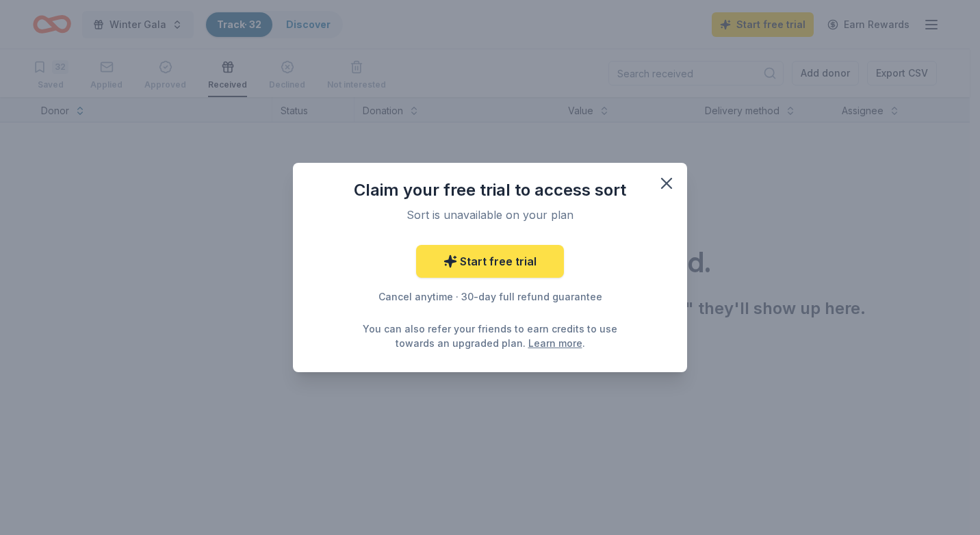
click at [462, 257] on link "Start free trial" at bounding box center [490, 261] width 148 height 33
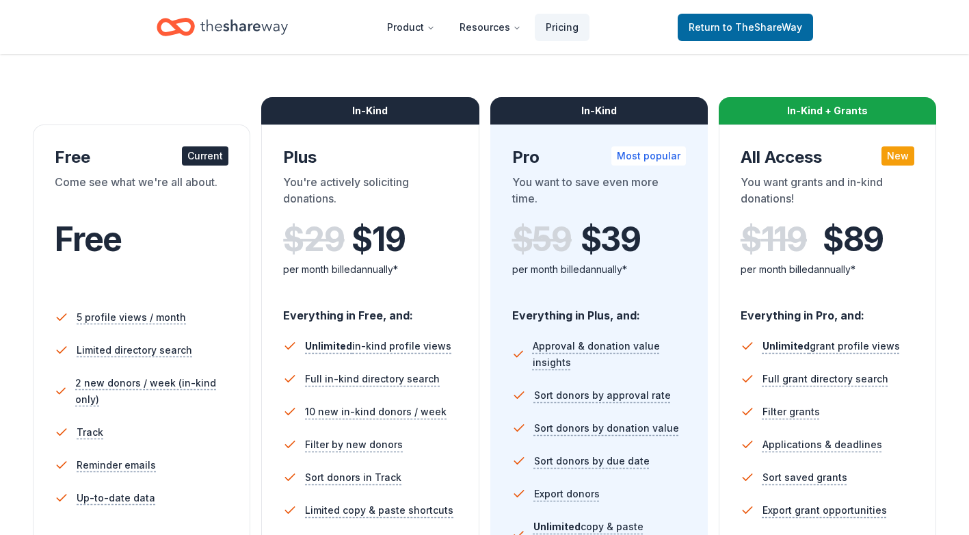
scroll to position [157, 0]
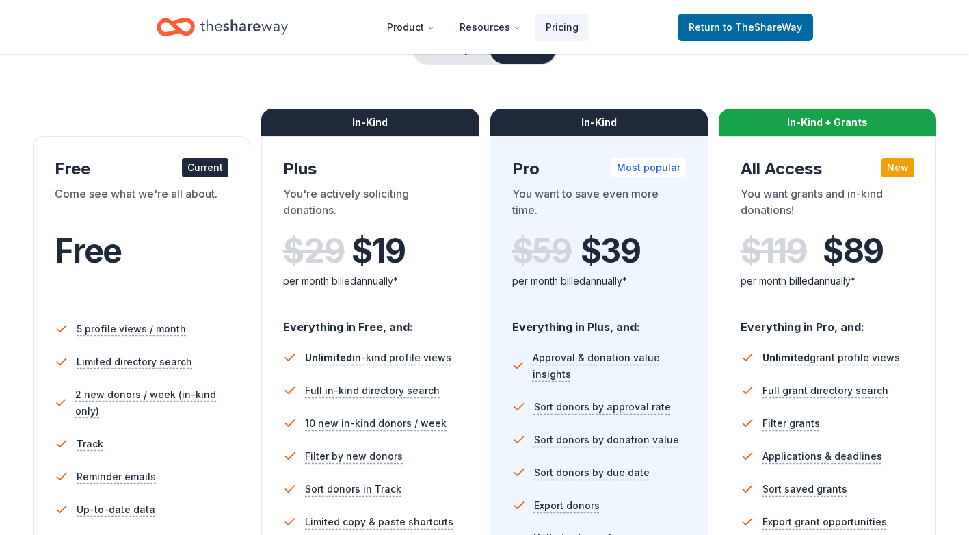
click at [205, 174] on div "Current" at bounding box center [205, 167] width 47 height 19
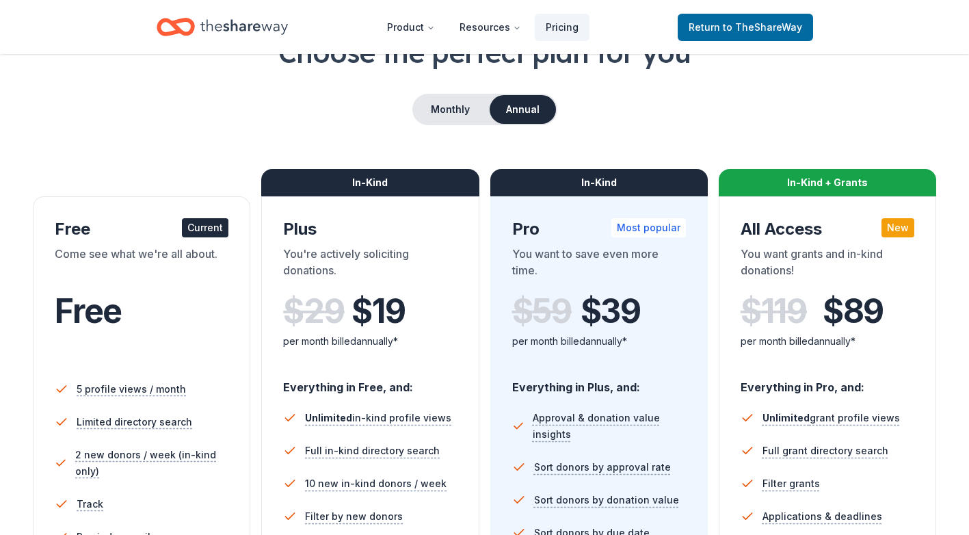
scroll to position [121, 0]
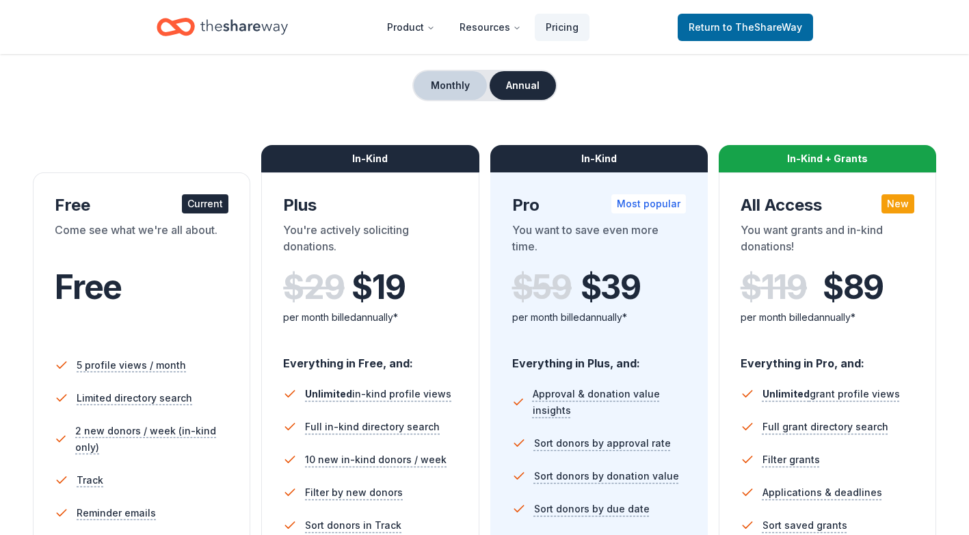
click at [445, 87] on button "Monthly" at bounding box center [450, 85] width 73 height 29
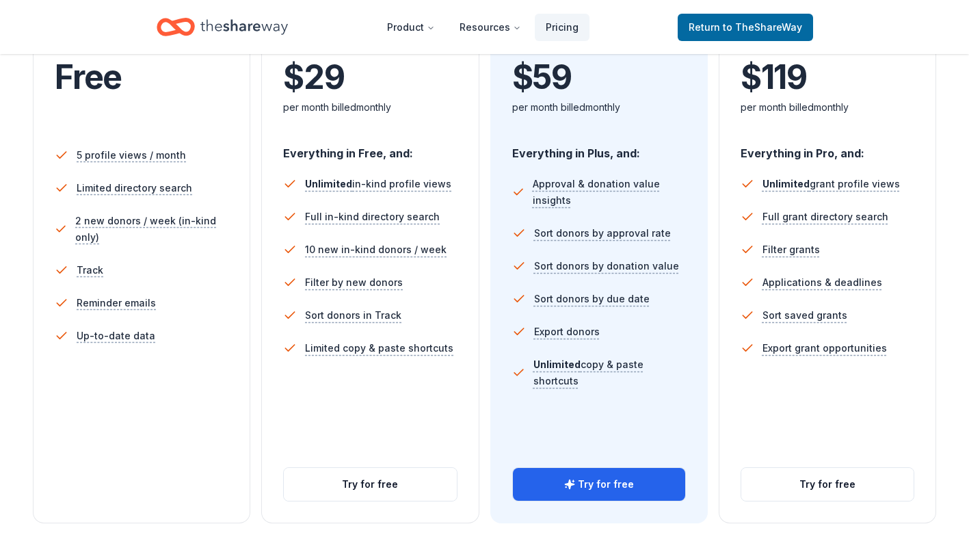
scroll to position [344, 0]
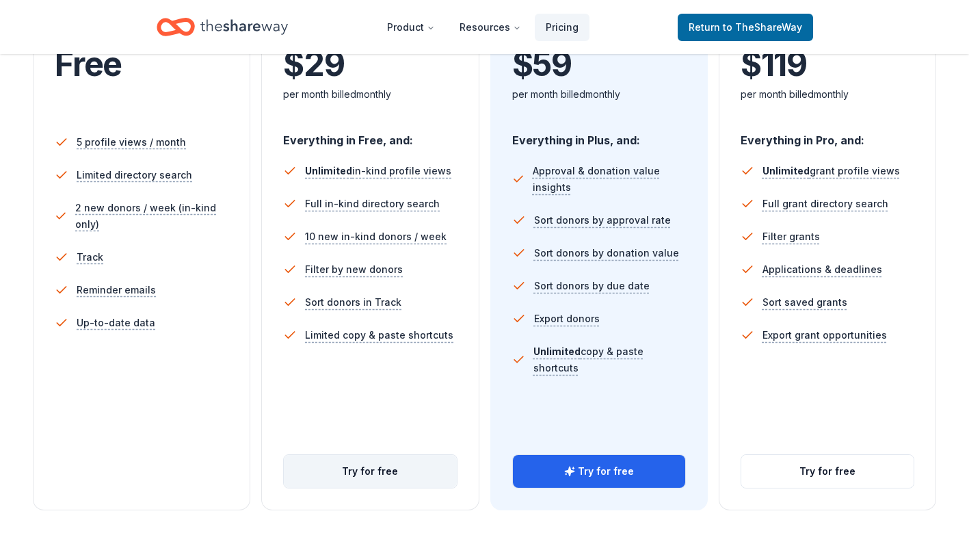
click at [393, 467] on button "Try for free" at bounding box center [370, 471] width 172 height 33
